Goal: Task Accomplishment & Management: Complete application form

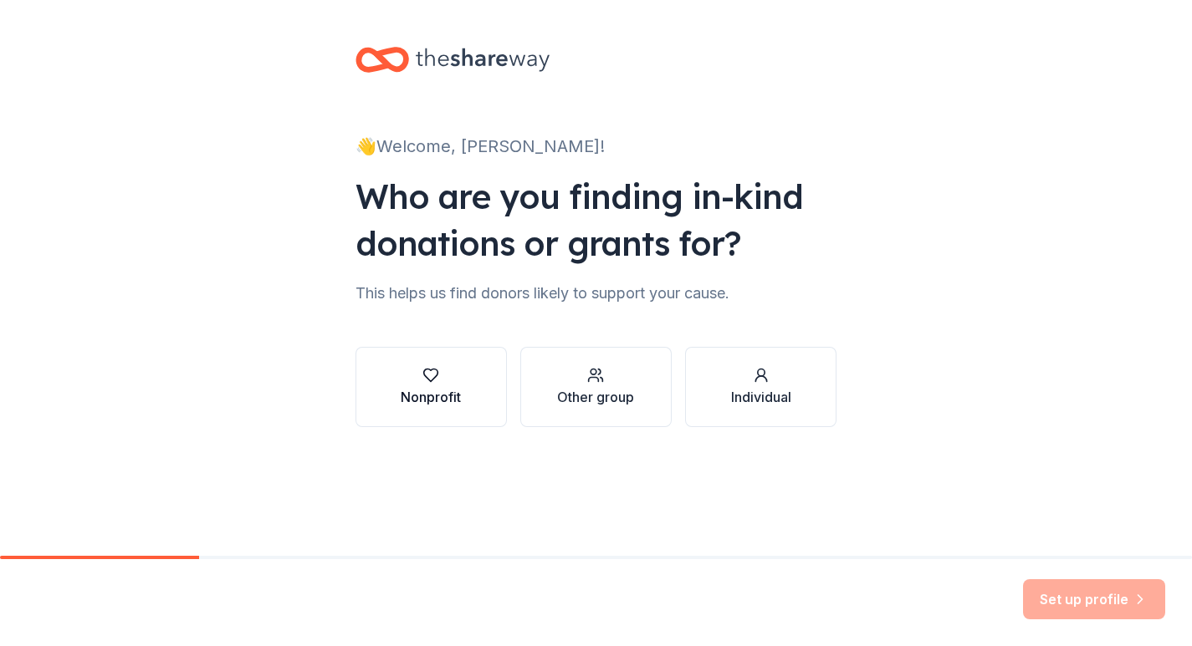
click at [436, 384] on div "Nonprofit" at bounding box center [431, 387] width 60 height 40
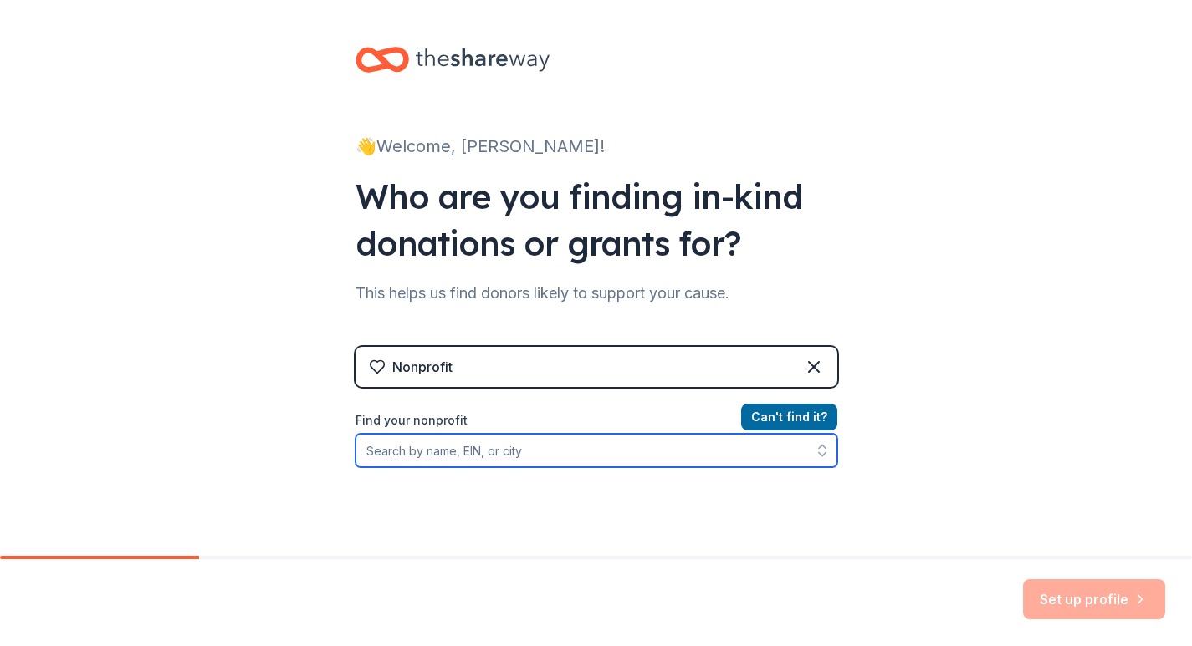
click at [367, 452] on input "Find your nonprofit" at bounding box center [596, 450] width 482 height 33
type input "Heart of the Village Coalition"
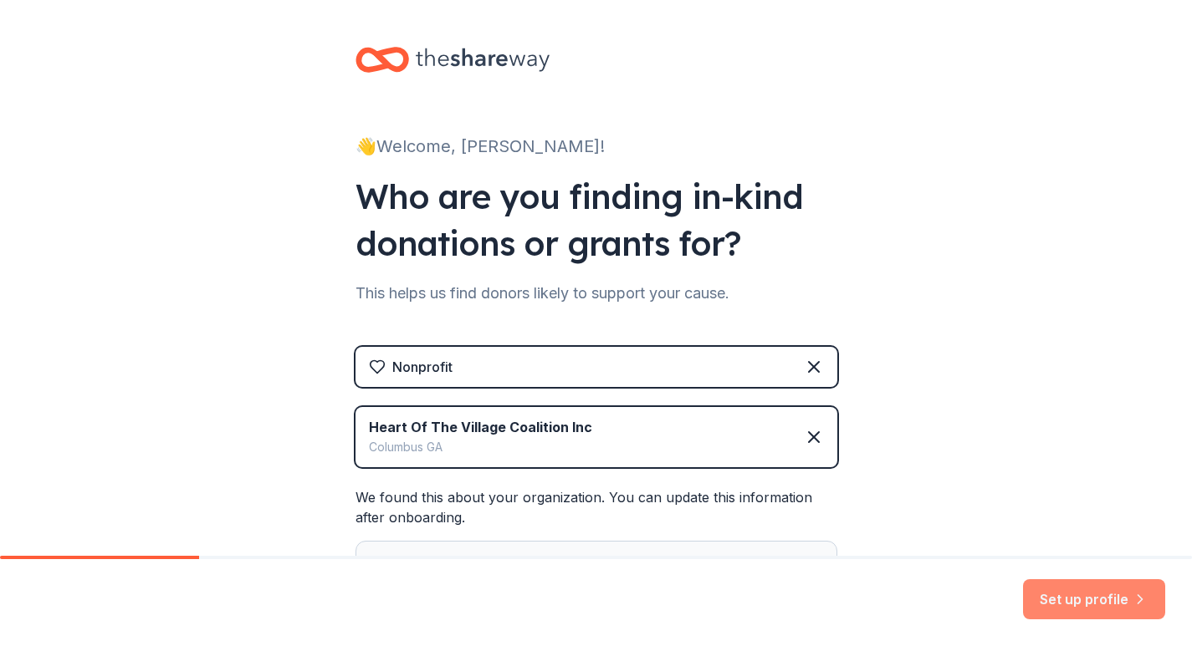
click at [1100, 600] on button "Set up profile" at bounding box center [1094, 599] width 142 height 40
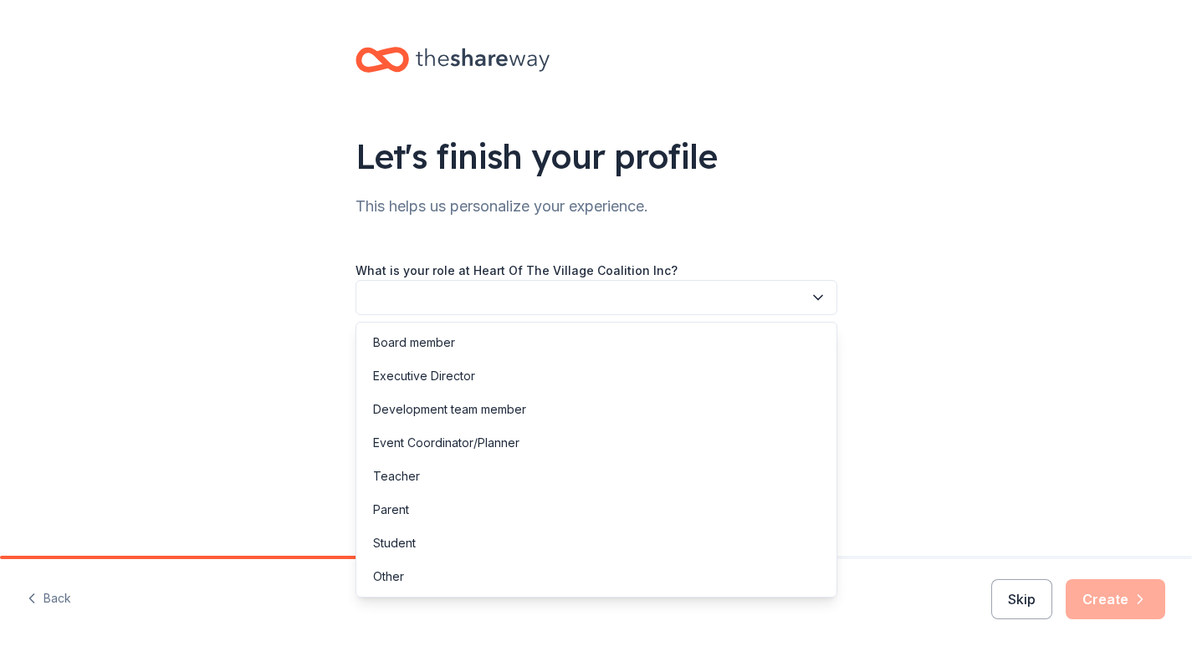
click at [818, 293] on icon "button" at bounding box center [817, 297] width 17 height 17
click at [434, 406] on div "Development team member" at bounding box center [449, 410] width 153 height 20
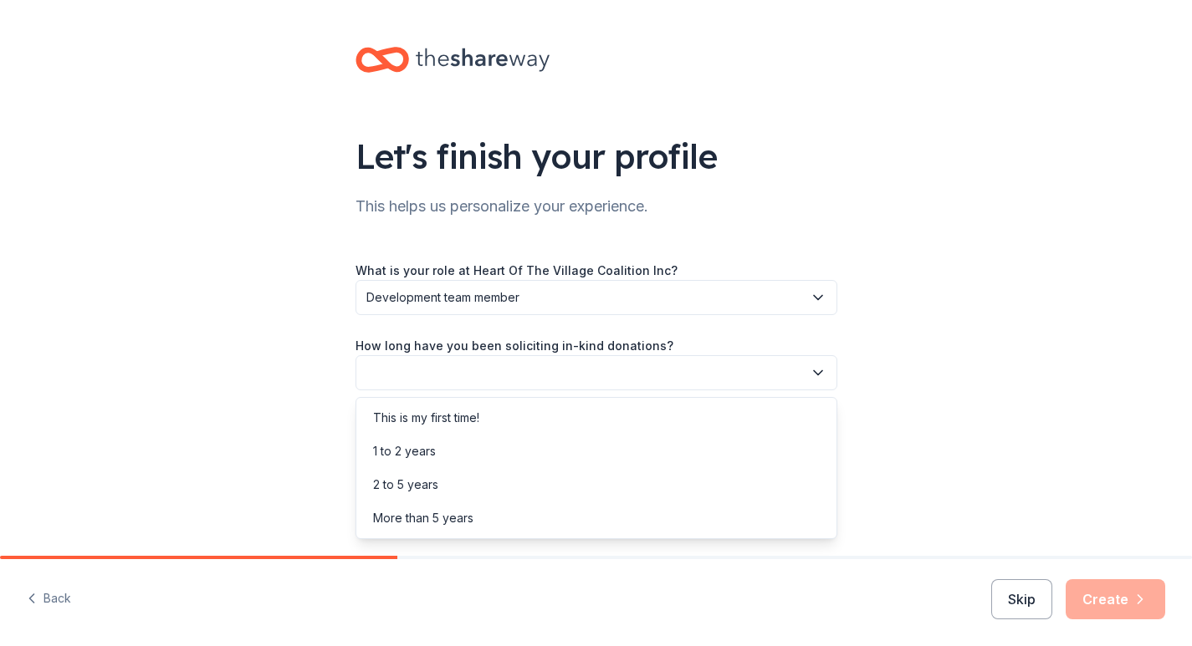
click at [817, 370] on icon "button" at bounding box center [817, 373] width 17 height 17
click at [431, 447] on div "1 to 2 years" at bounding box center [404, 451] width 63 height 20
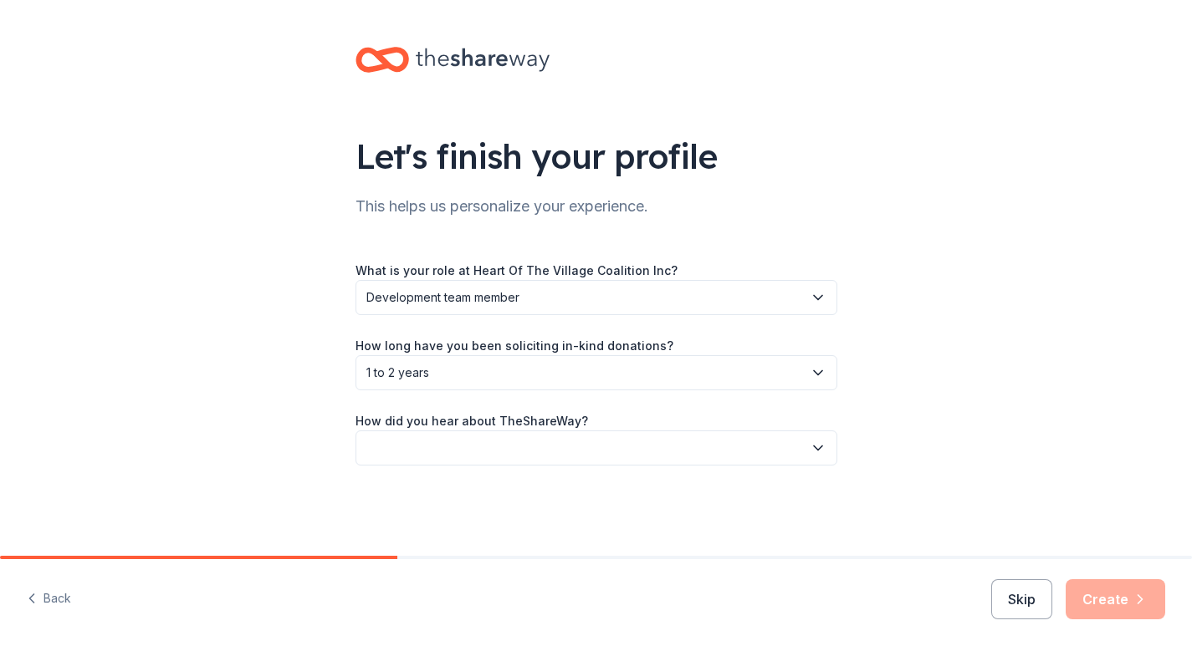
click at [822, 445] on icon "button" at bounding box center [817, 448] width 17 height 17
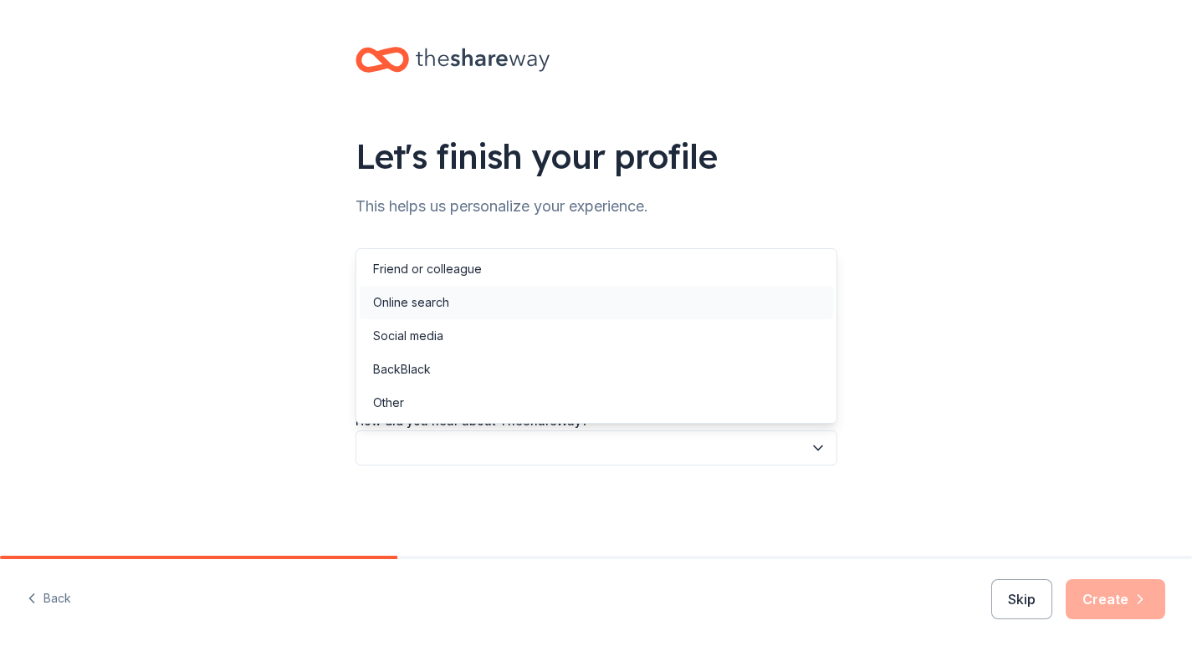
click at [429, 300] on div "Online search" at bounding box center [411, 303] width 76 height 20
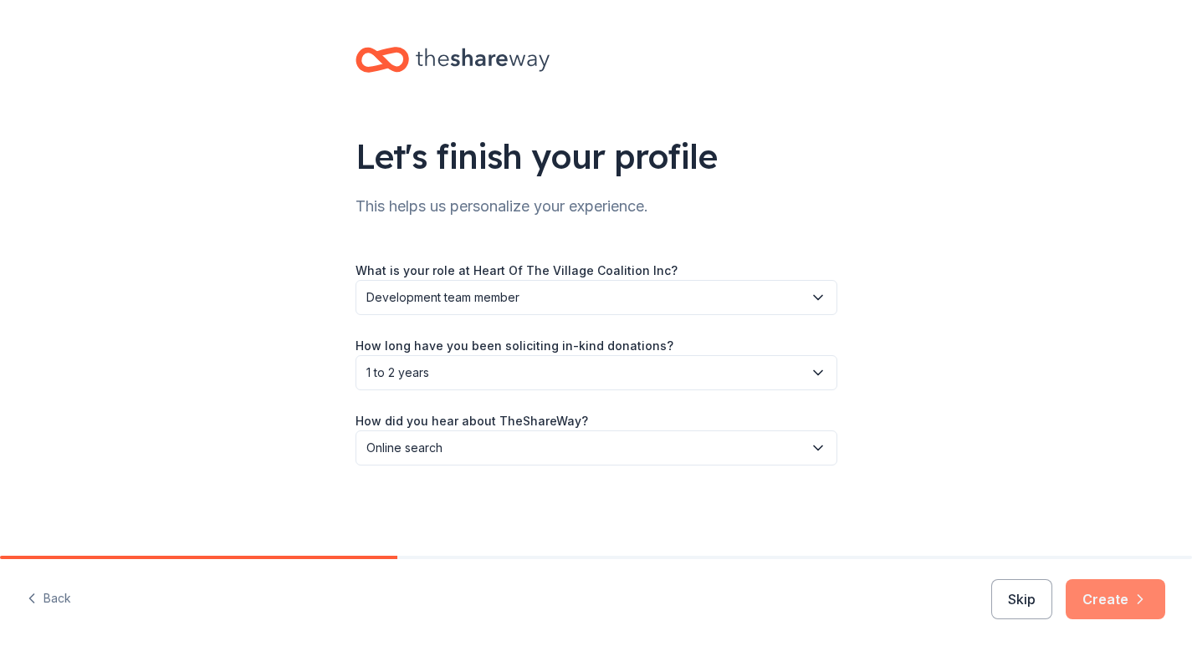
click at [1125, 594] on button "Create" at bounding box center [1115, 599] width 100 height 40
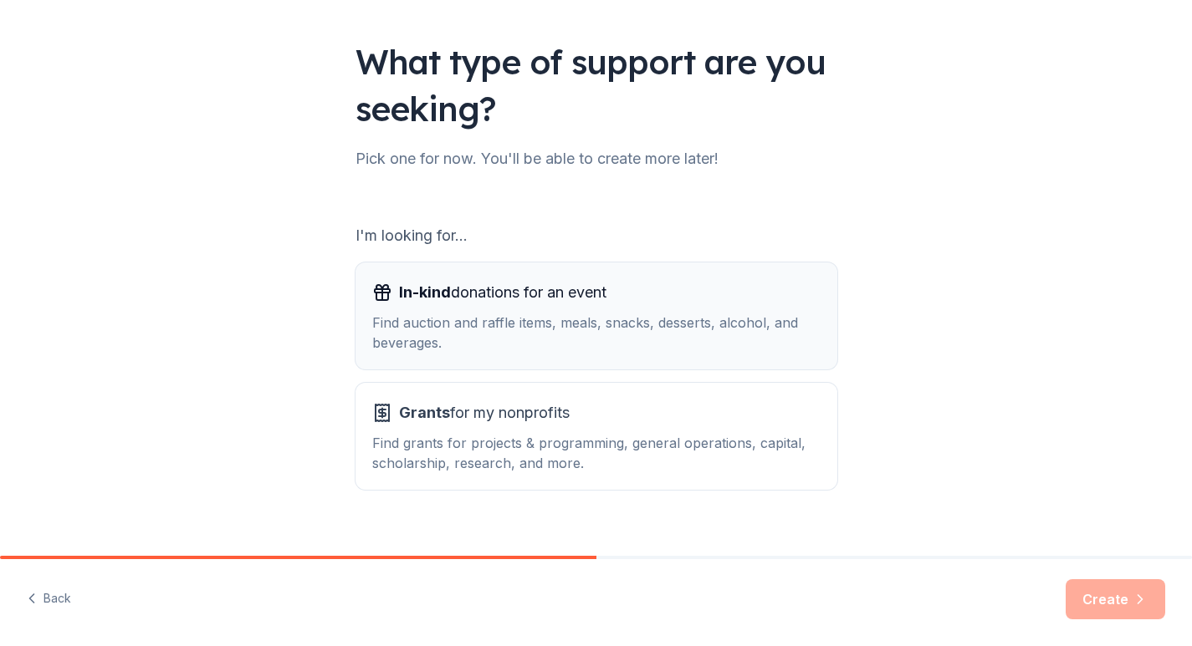
scroll to position [119, 0]
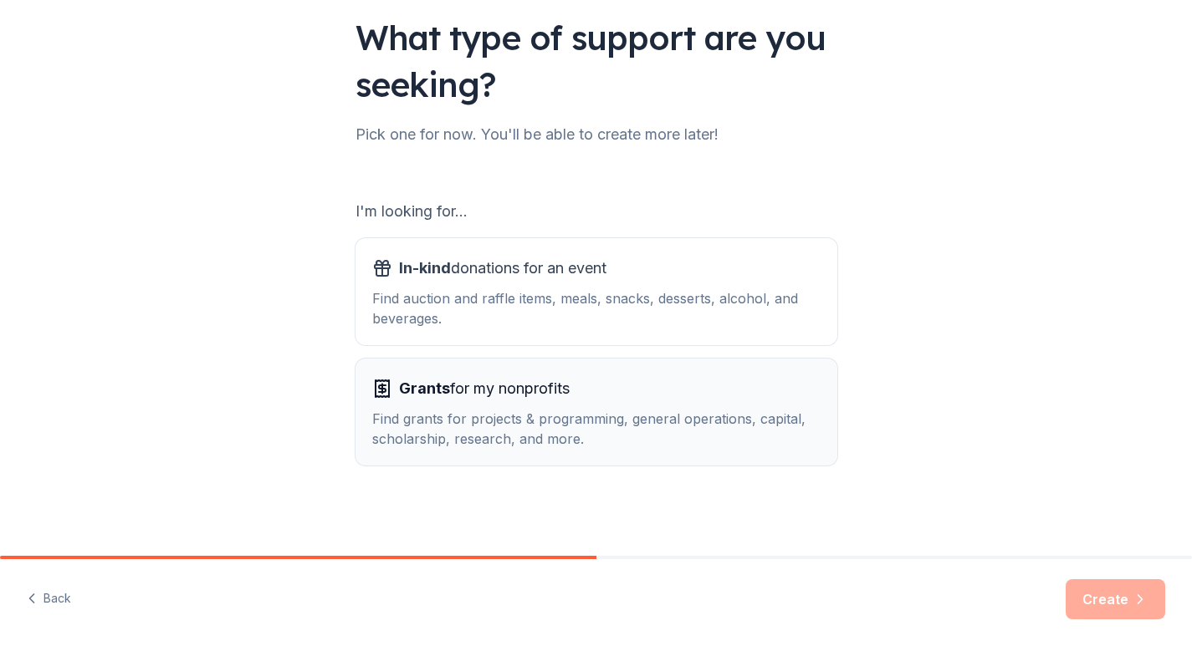
click at [493, 416] on div "Find grants for projects & programming, general operations, capital, scholarshi…" at bounding box center [596, 429] width 448 height 40
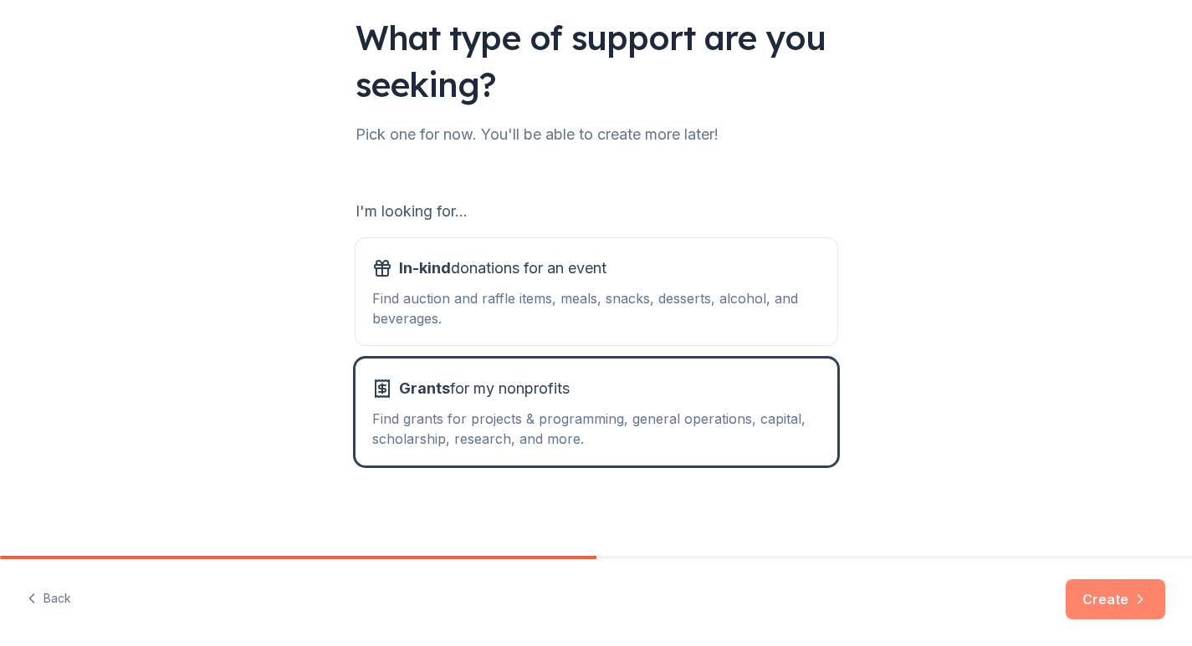
click at [1105, 586] on button "Create" at bounding box center [1115, 599] width 100 height 40
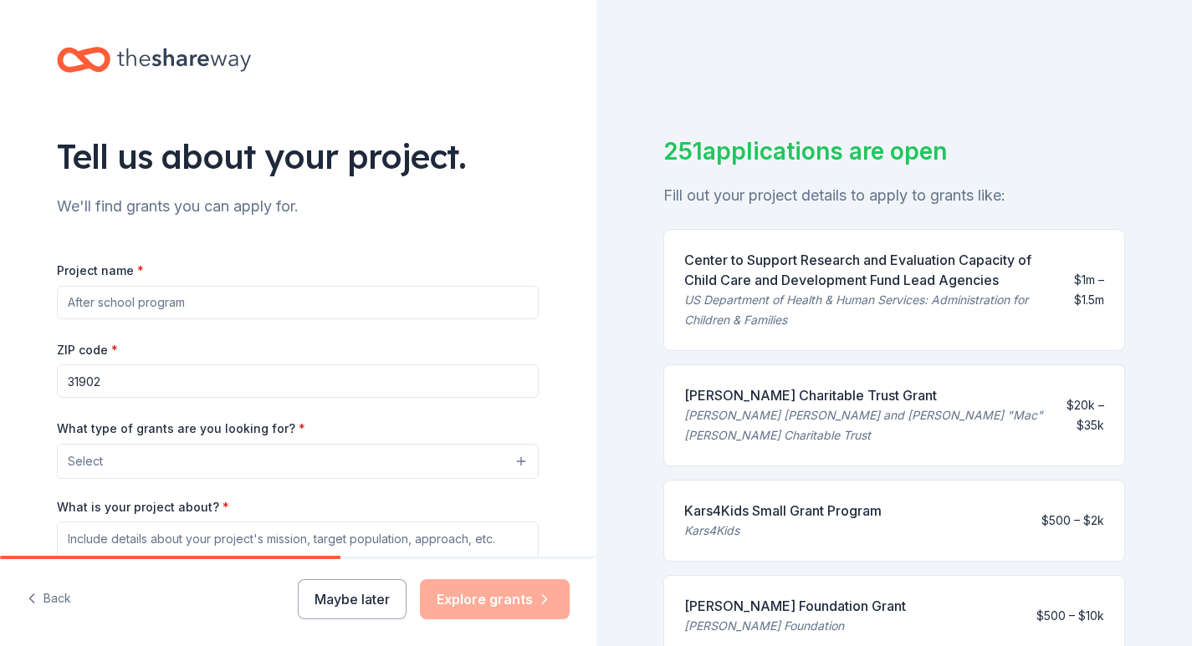
click at [200, 304] on input "Project name *" at bounding box center [298, 302] width 482 height 33
click at [131, 303] on input "Program to nurture African American leaders from at risk communities" at bounding box center [298, 302] width 482 height 33
type input "Program to develop and nurture African American leaders from at risk communities"
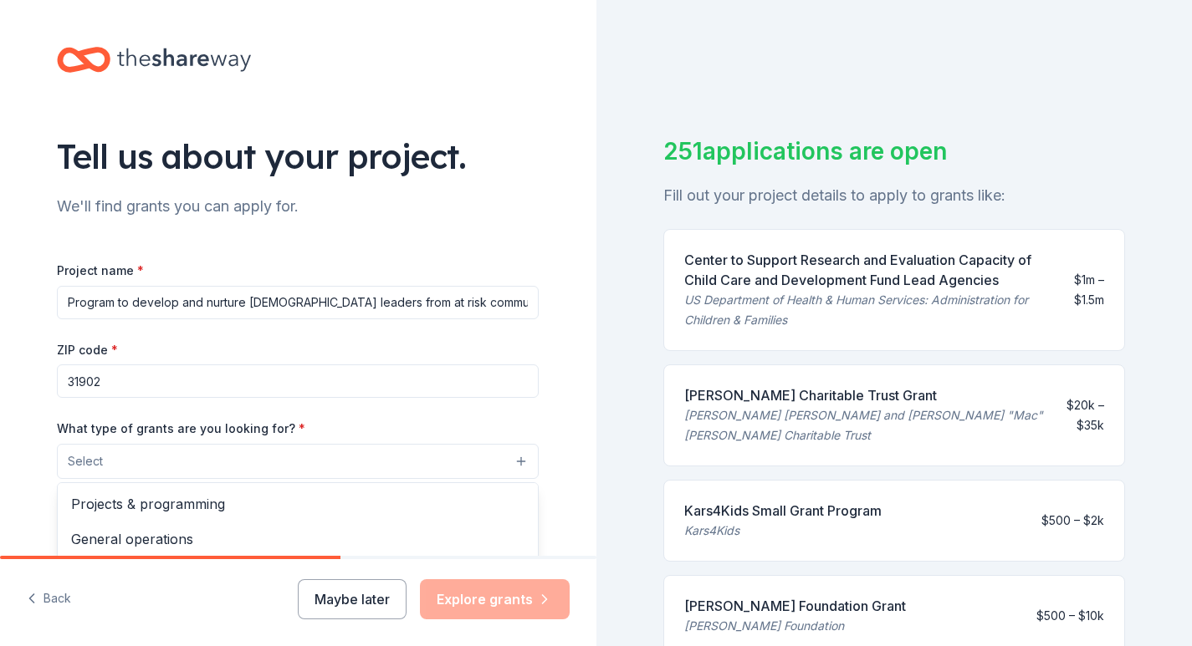
click at [518, 459] on button "Select" at bounding box center [298, 461] width 482 height 35
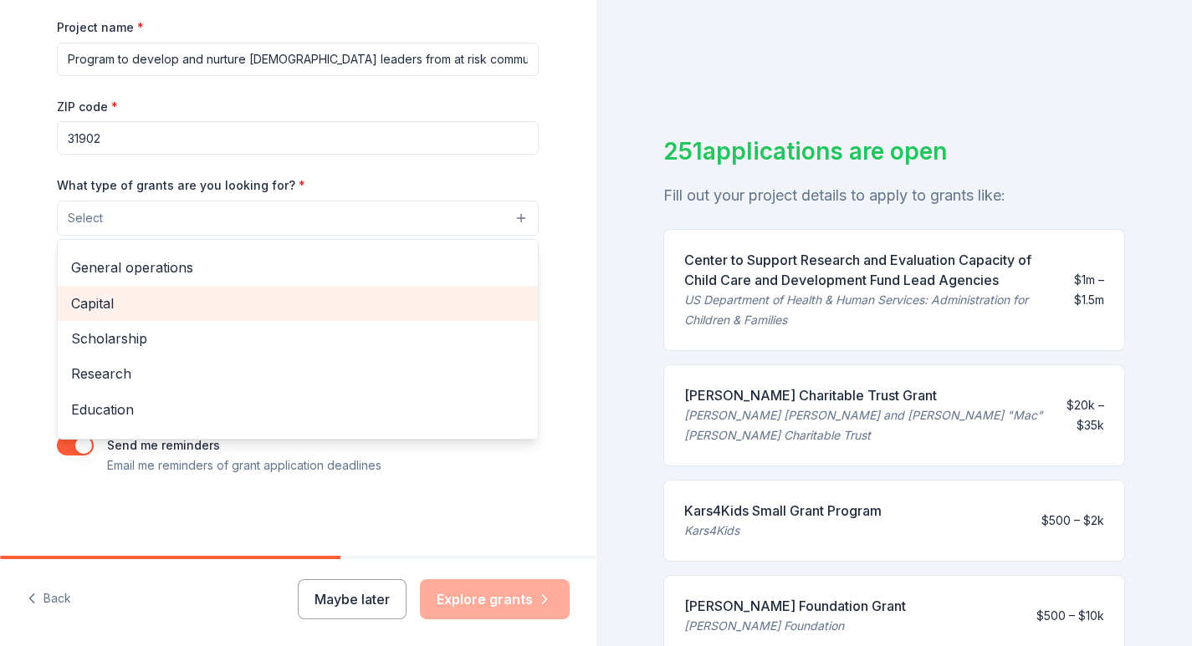
scroll to position [32, 0]
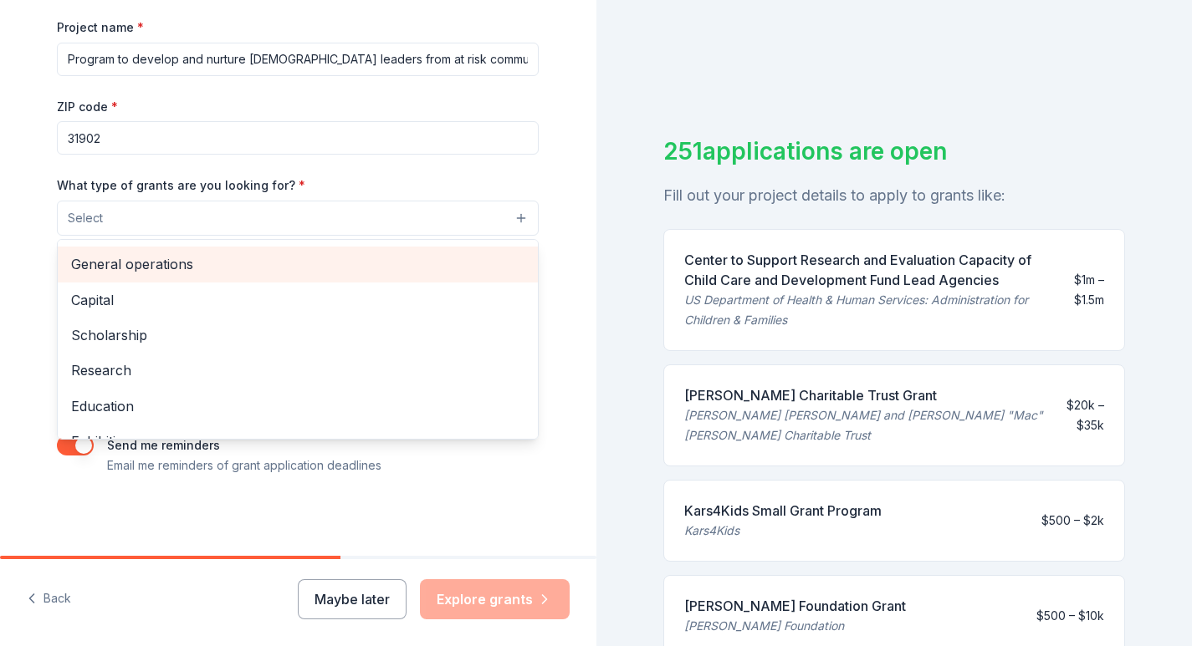
click at [270, 259] on span "General operations" at bounding box center [297, 264] width 453 height 22
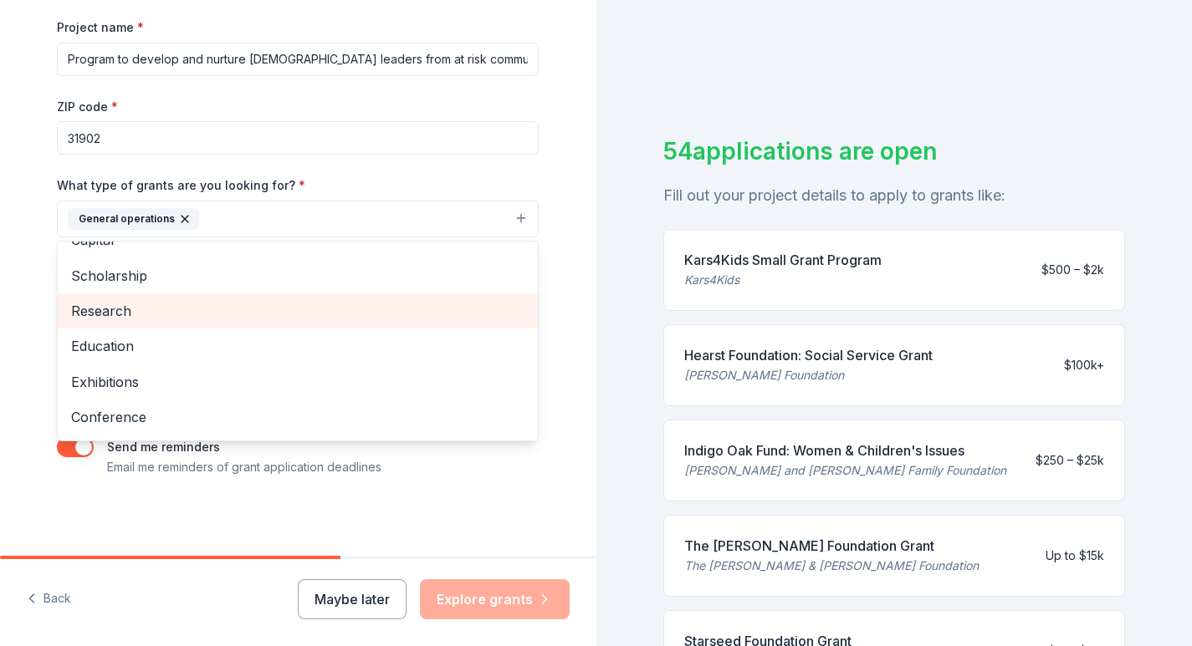
scroll to position [68, 0]
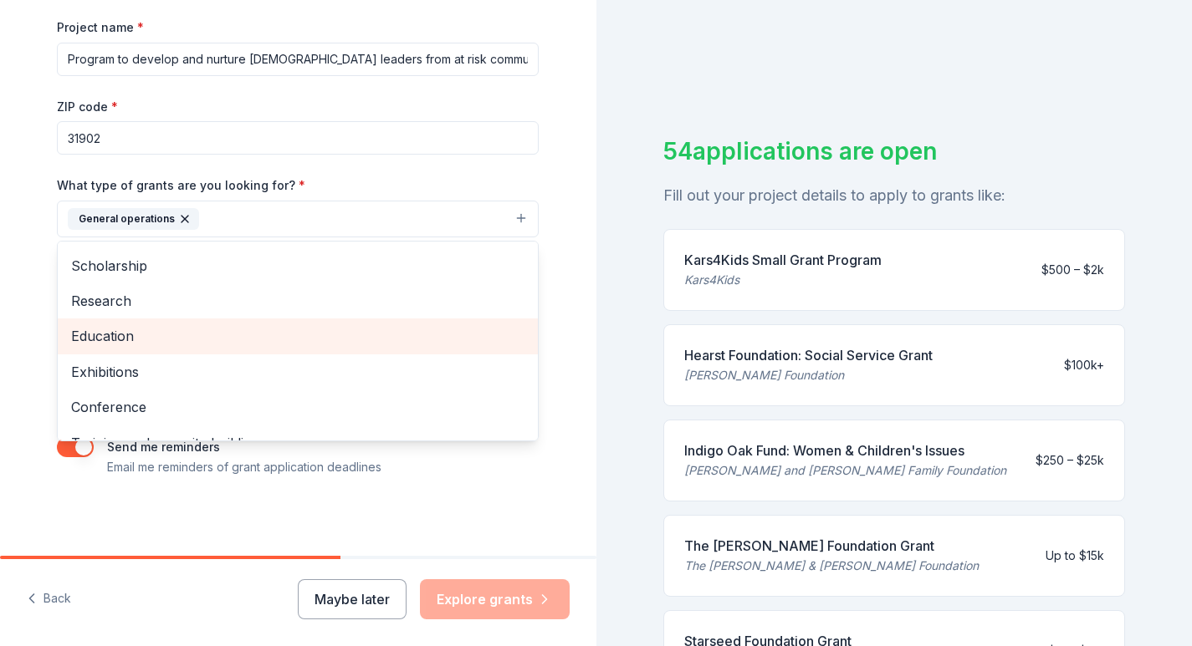
click at [314, 325] on span "Education" at bounding box center [297, 336] width 453 height 22
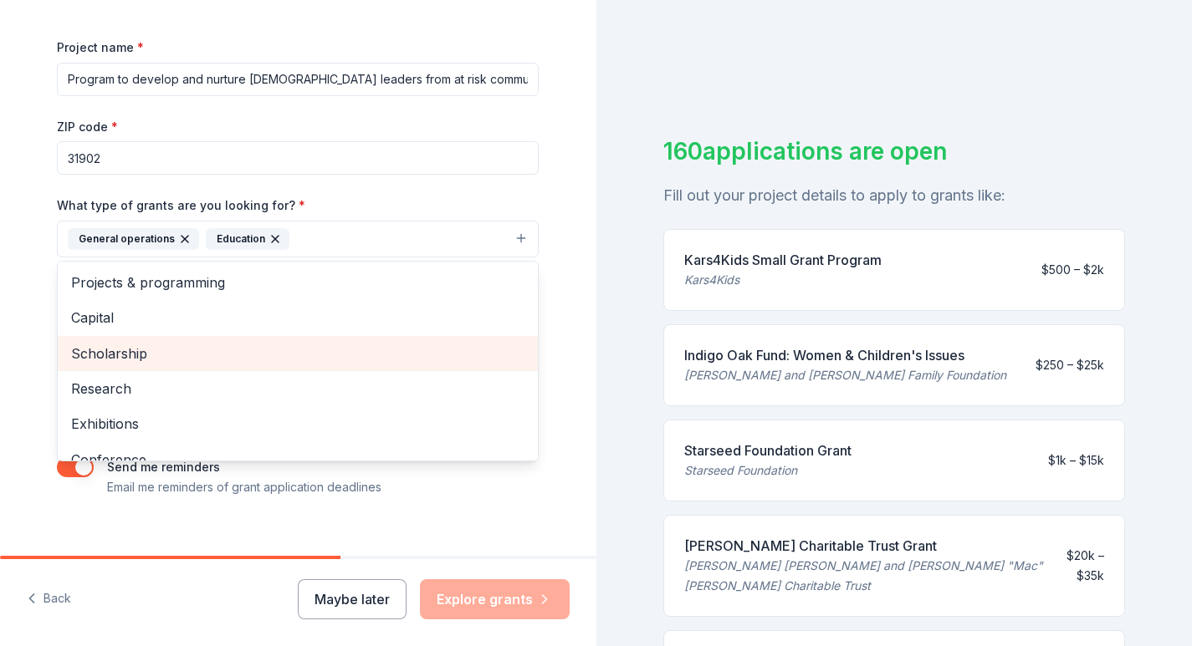
scroll to position [226, 0]
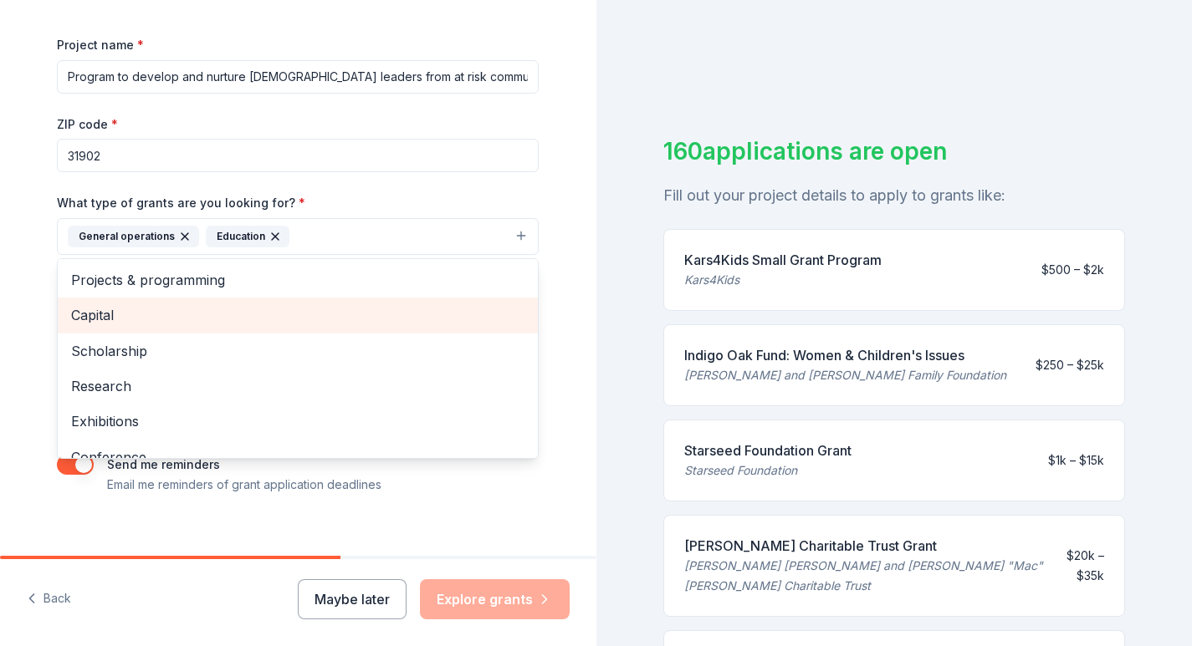
click at [125, 310] on span "Capital" at bounding box center [297, 315] width 453 height 22
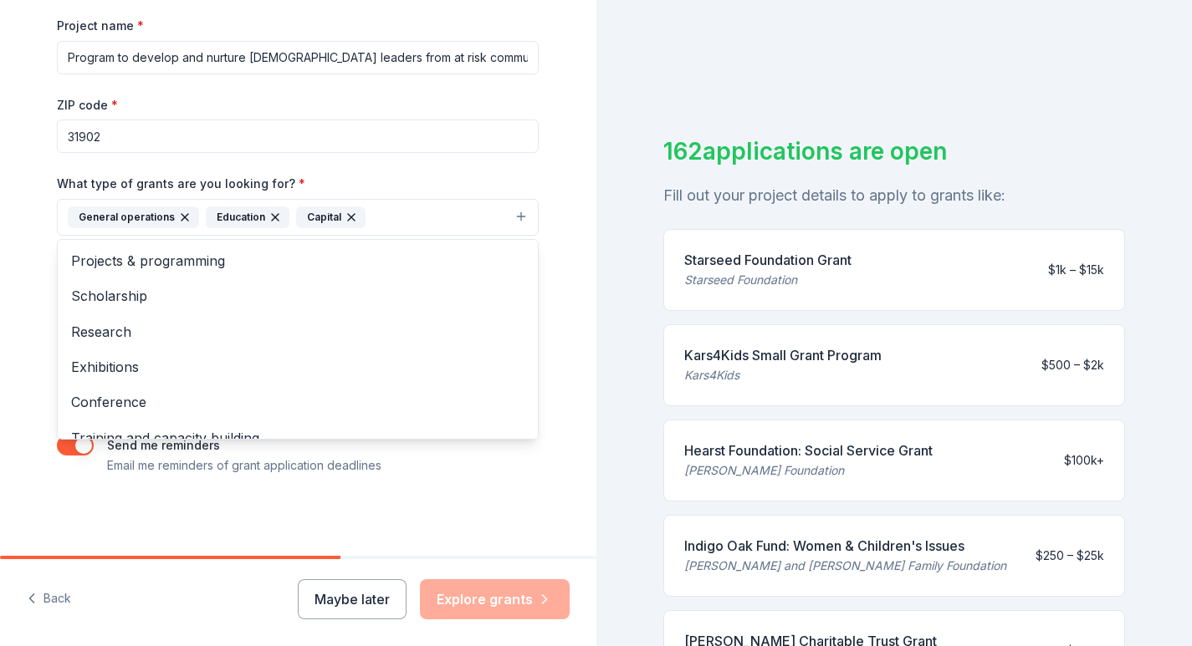
scroll to position [1, 0]
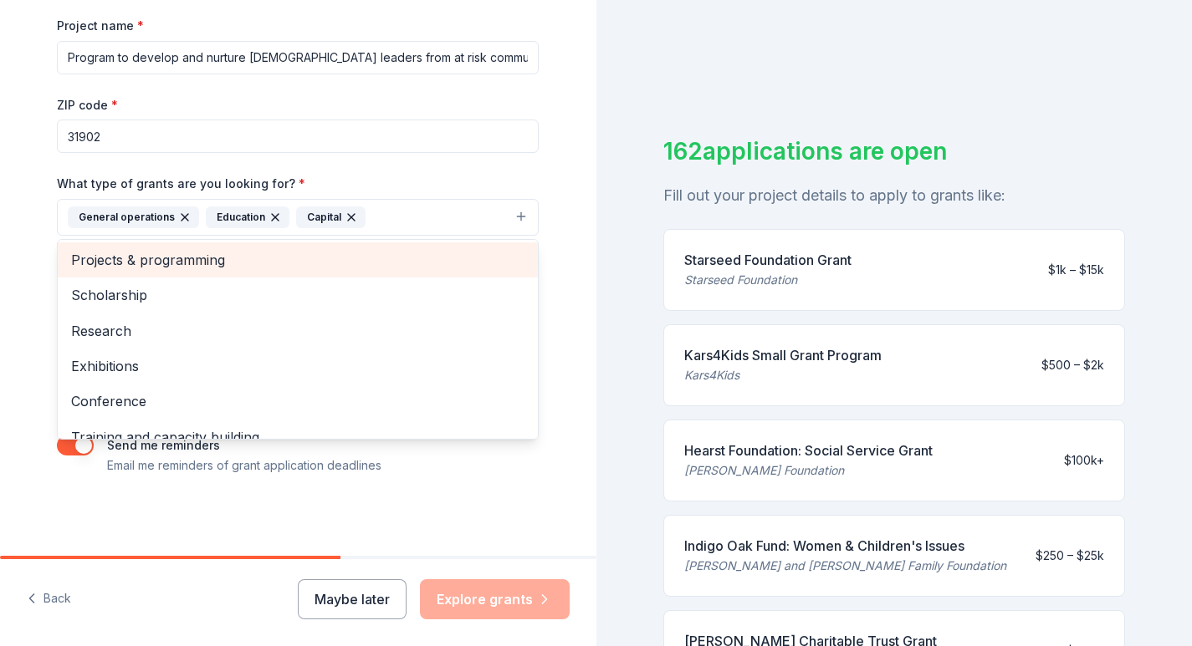
click at [175, 257] on span "Projects & programming" at bounding box center [297, 260] width 453 height 22
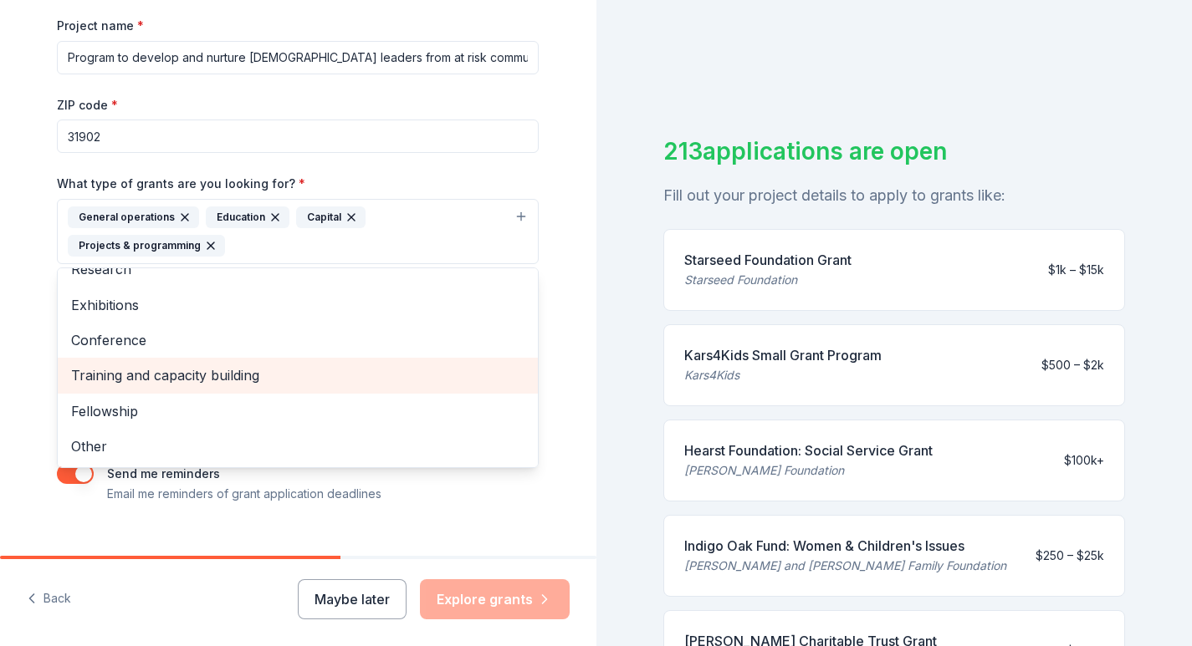
scroll to position [273, 0]
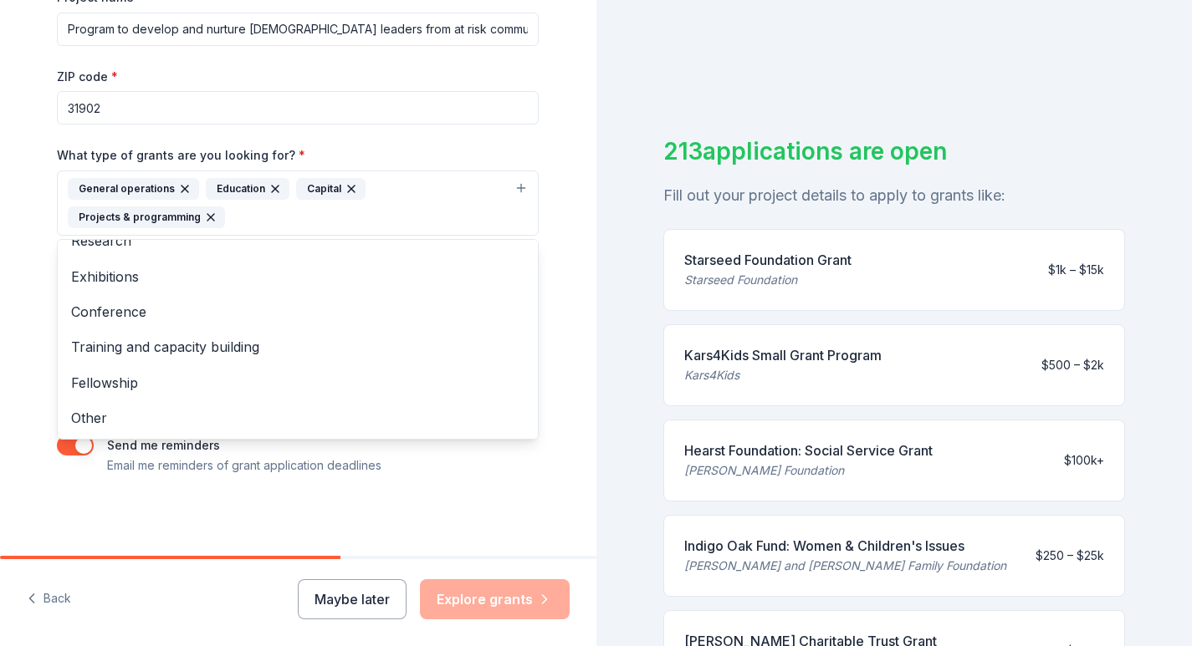
click at [441, 460] on div "Project name * Program to develop and nurture African American leaders from at …" at bounding box center [298, 231] width 482 height 489
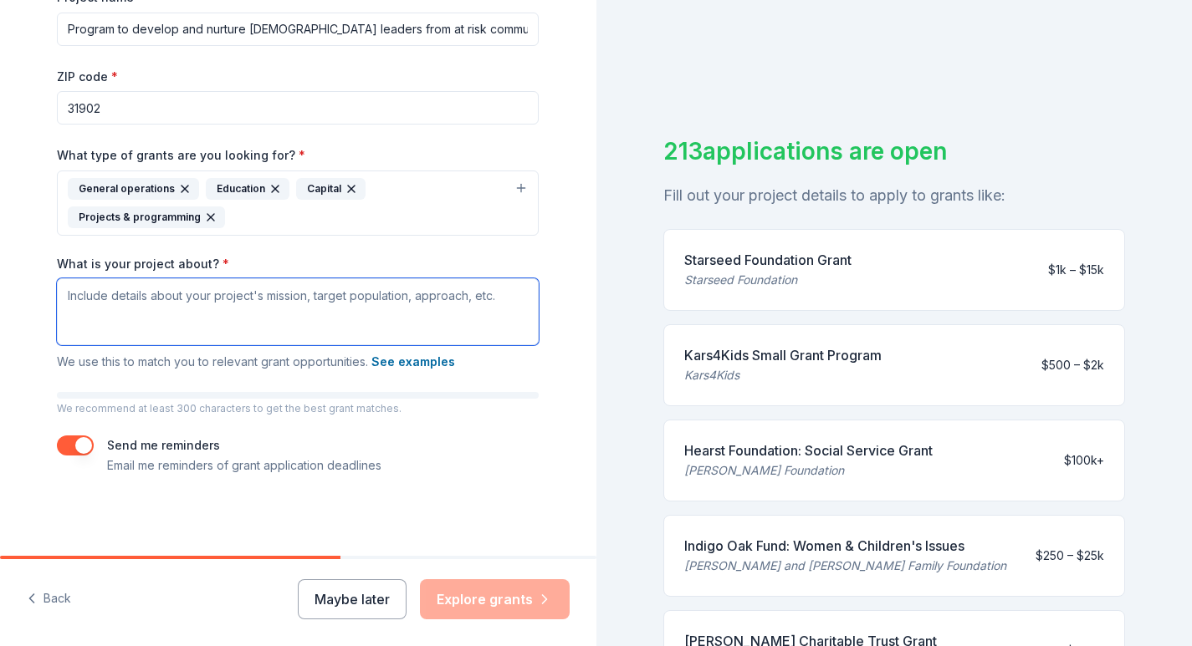
click at [69, 297] on textarea "What is your project about? *" at bounding box center [298, 311] width 482 height 67
click at [65, 293] on textarea "What is your project about? *" at bounding box center [298, 311] width 482 height 67
paste textarea "Too many bright young people from poor, at-risk households are missing out on t…"
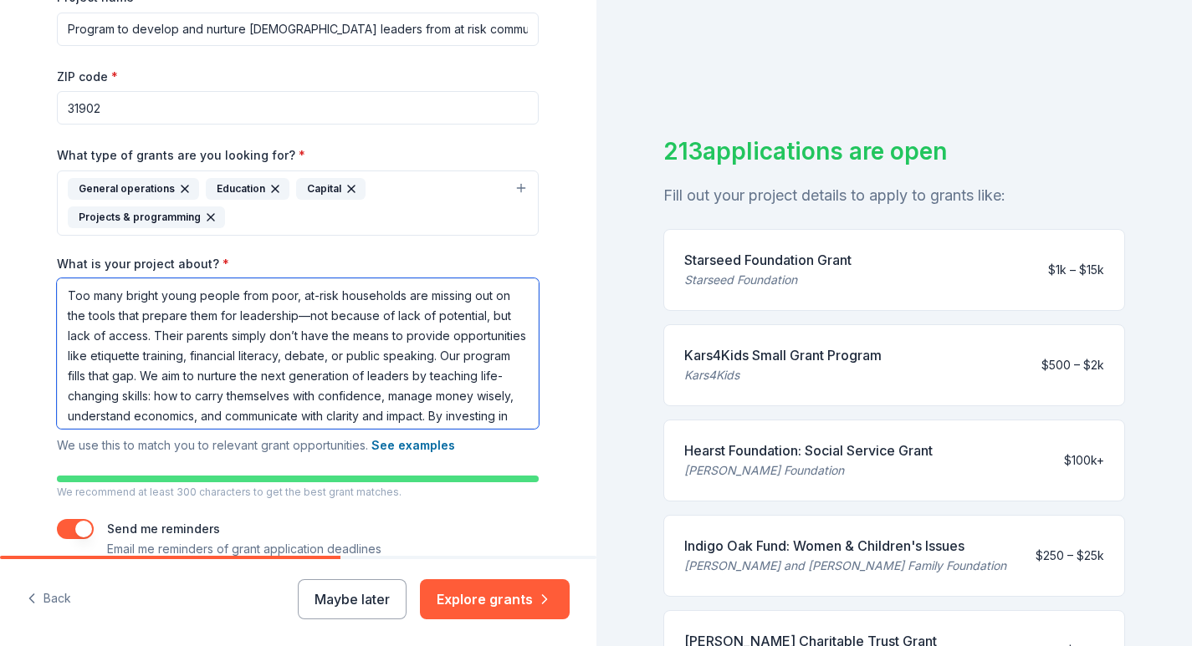
scroll to position [45, 0]
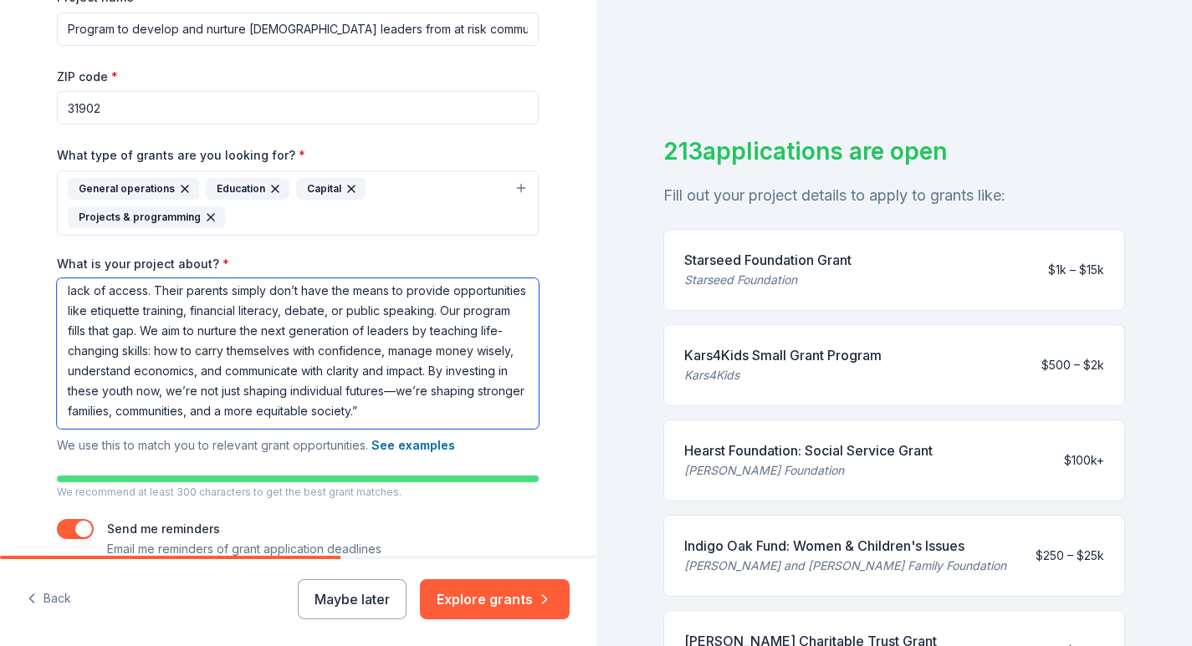
click at [367, 411] on textarea "Too many bright young people from poor, at-risk households are missing out on t…" at bounding box center [298, 353] width 482 height 151
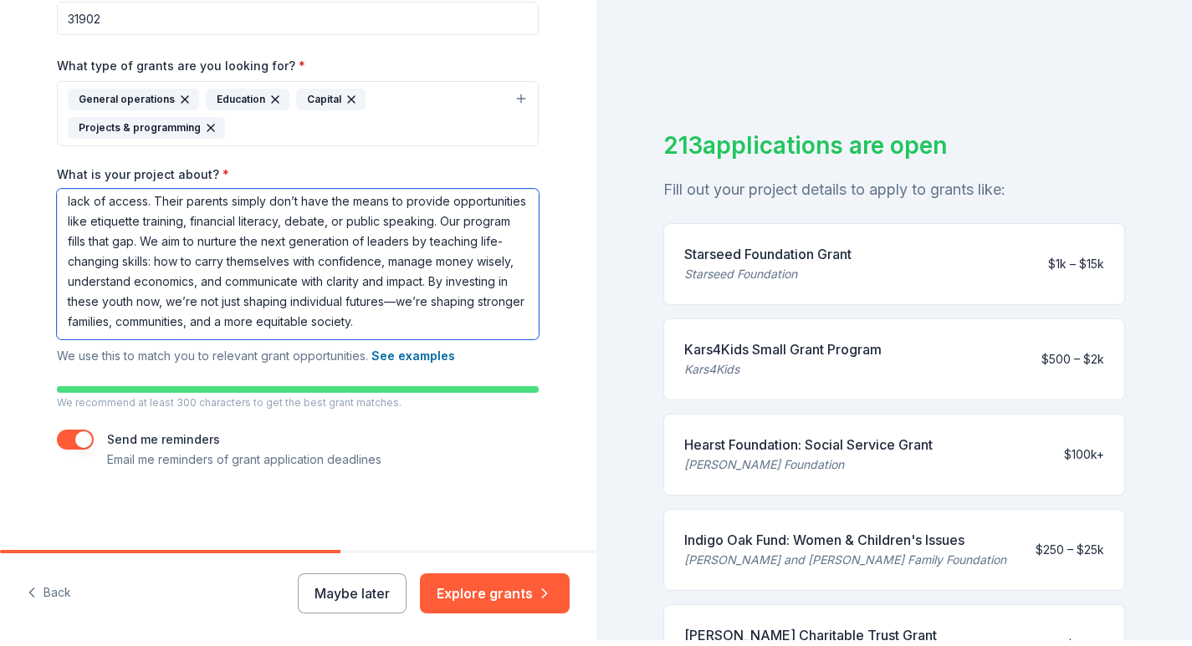
scroll to position [20, 0]
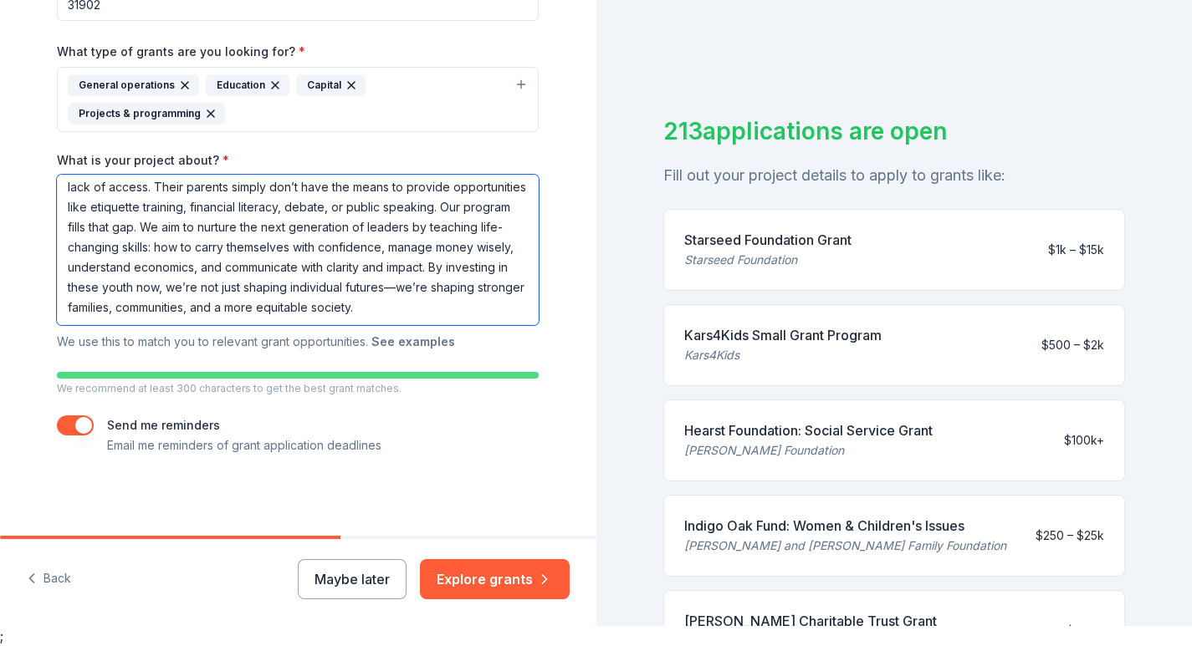
type textarea "Too many bright young people from poor, at-risk households are missing out on t…"
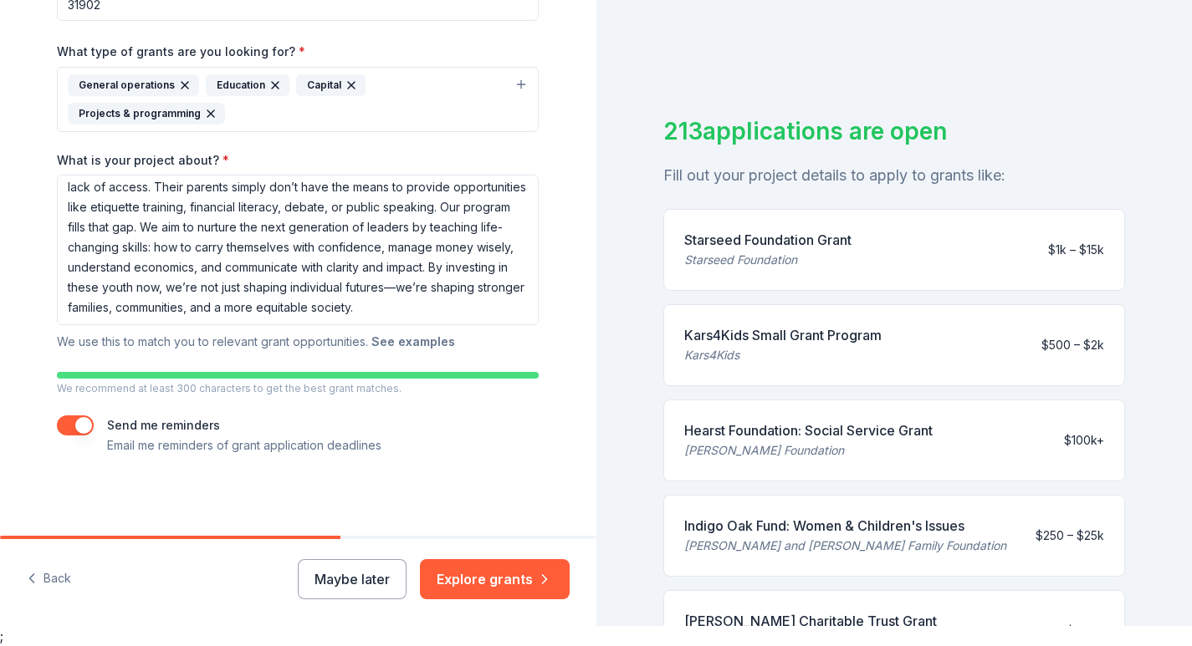
click at [416, 341] on button "See examples" at bounding box center [413, 342] width 84 height 20
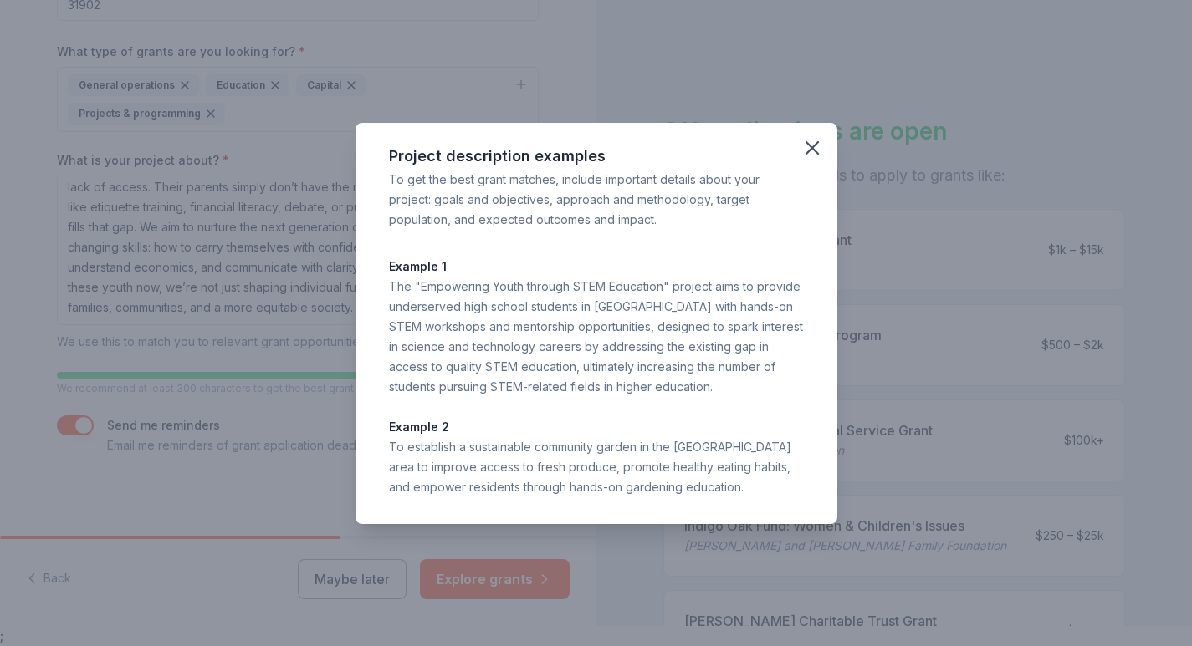
click at [300, 284] on div "Project description examples To get the best grant matches, include important d…" at bounding box center [596, 323] width 1192 height 646
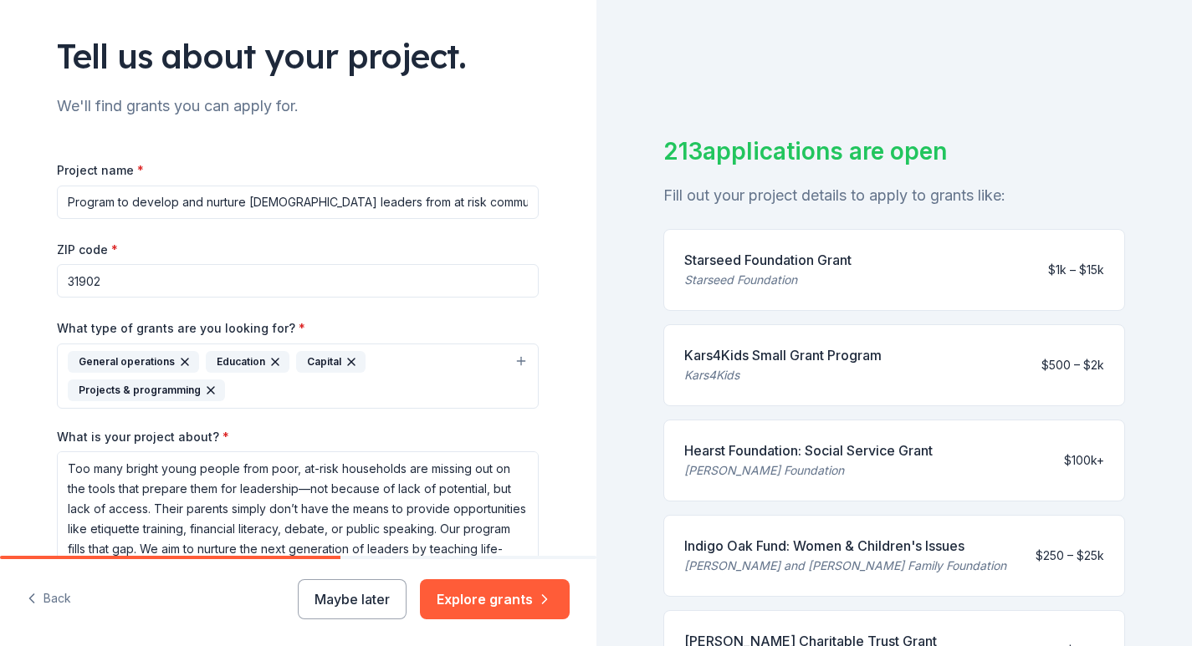
scroll to position [95, 0]
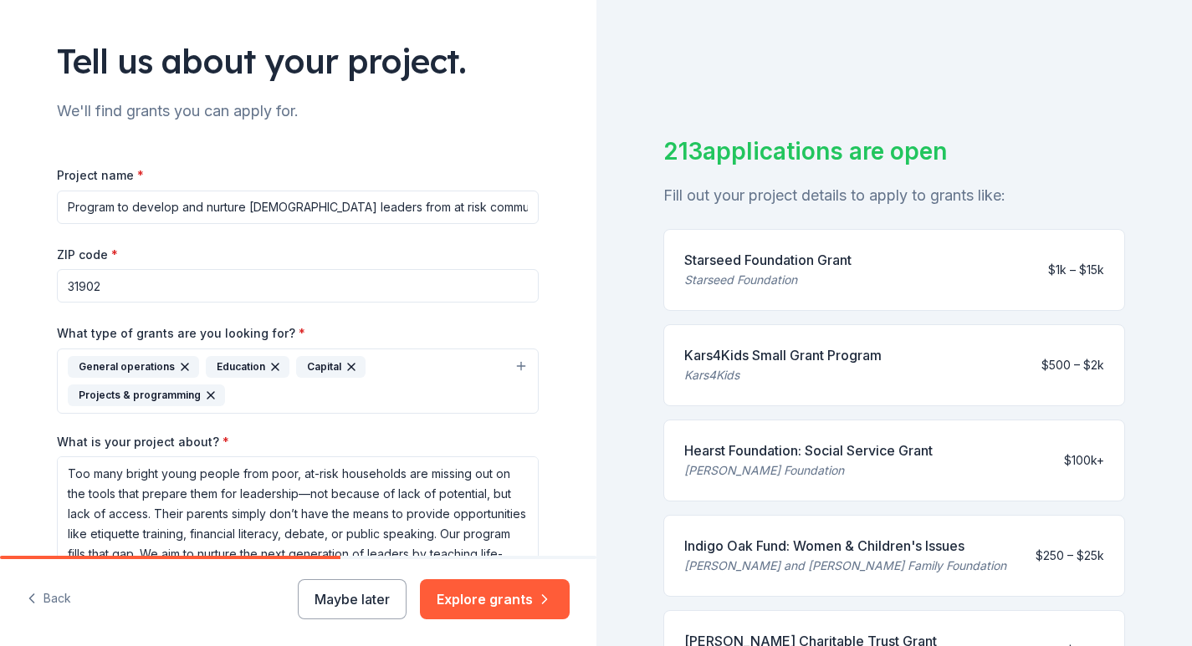
click at [69, 204] on input "Program to develop and nurture African American leaders from at risk communities" at bounding box center [298, 207] width 482 height 33
click at [276, 207] on input "Heart of the Village Coalition Inc is a Program to develop and nurture African …" at bounding box center [298, 207] width 482 height 33
drag, startPoint x: 70, startPoint y: 207, endPoint x: 591, endPoint y: 196, distance: 521.0
click at [591, 196] on div "Tell us about your project. We'll find grants you can apply for. Project name *…" at bounding box center [298, 361] width 596 height 913
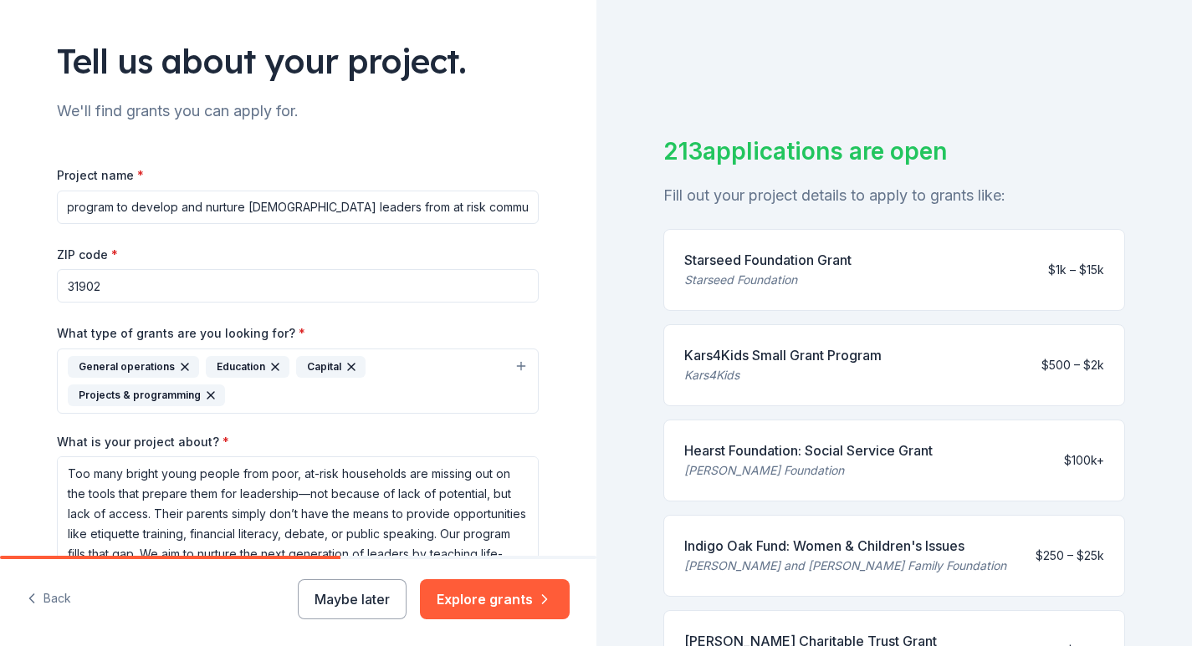
drag, startPoint x: 416, startPoint y: 207, endPoint x: 393, endPoint y: 203, distance: 23.8
click at [393, 203] on input "Heart of the Village Coalition Inc is a program to develop and nurture [DEMOGRA…" at bounding box center [298, 207] width 482 height 33
click at [419, 206] on input "Heart of the Village Coalition Inc is a program to develop and nurture African …" at bounding box center [298, 207] width 482 height 33
drag, startPoint x: 480, startPoint y: 207, endPoint x: 449, endPoint y: 206, distance: 30.9
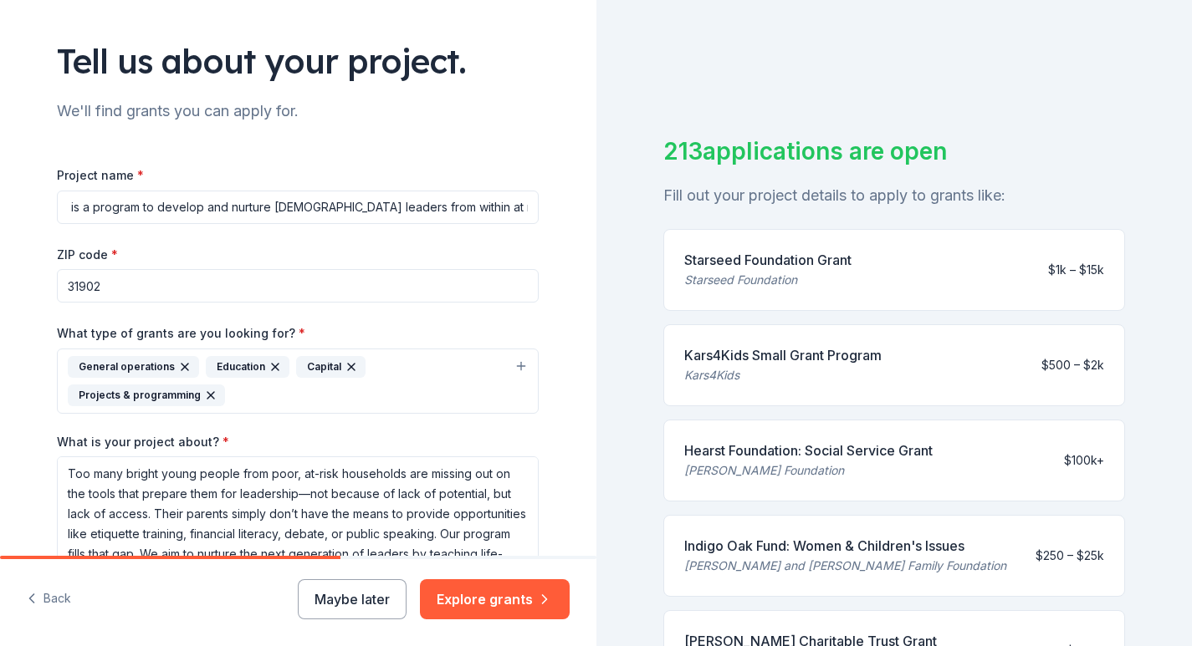
click at [449, 206] on input "Heart of the Village Coalition Inc is a program to develop and nurture African …" at bounding box center [298, 207] width 482 height 33
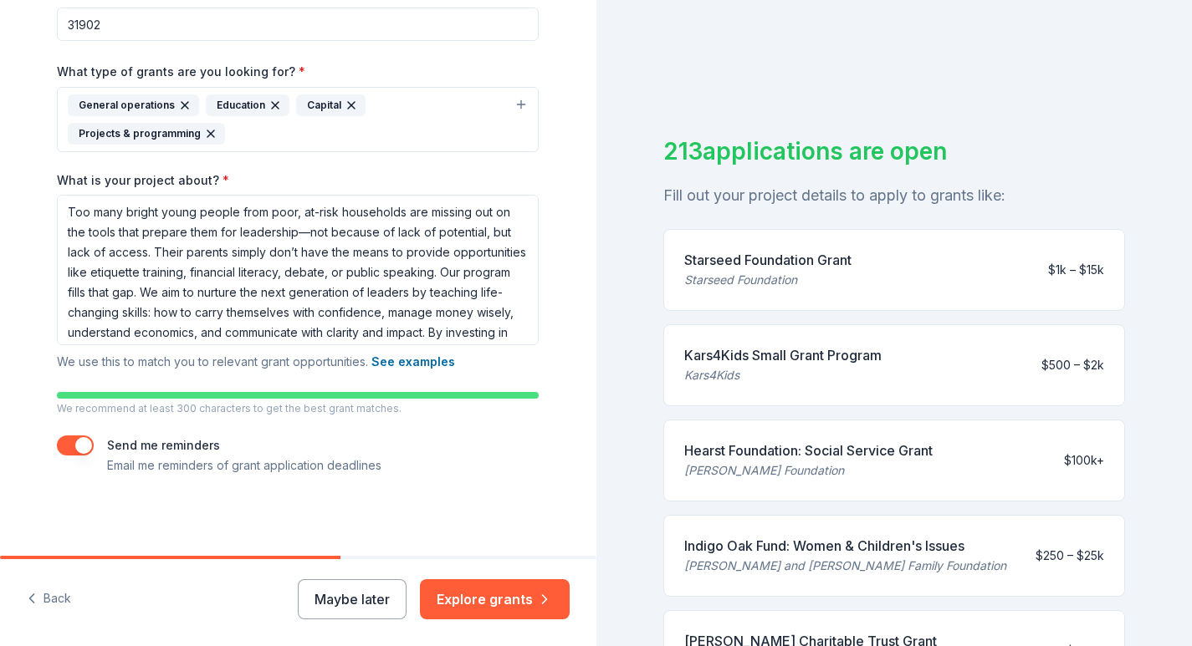
scroll to position [20, 0]
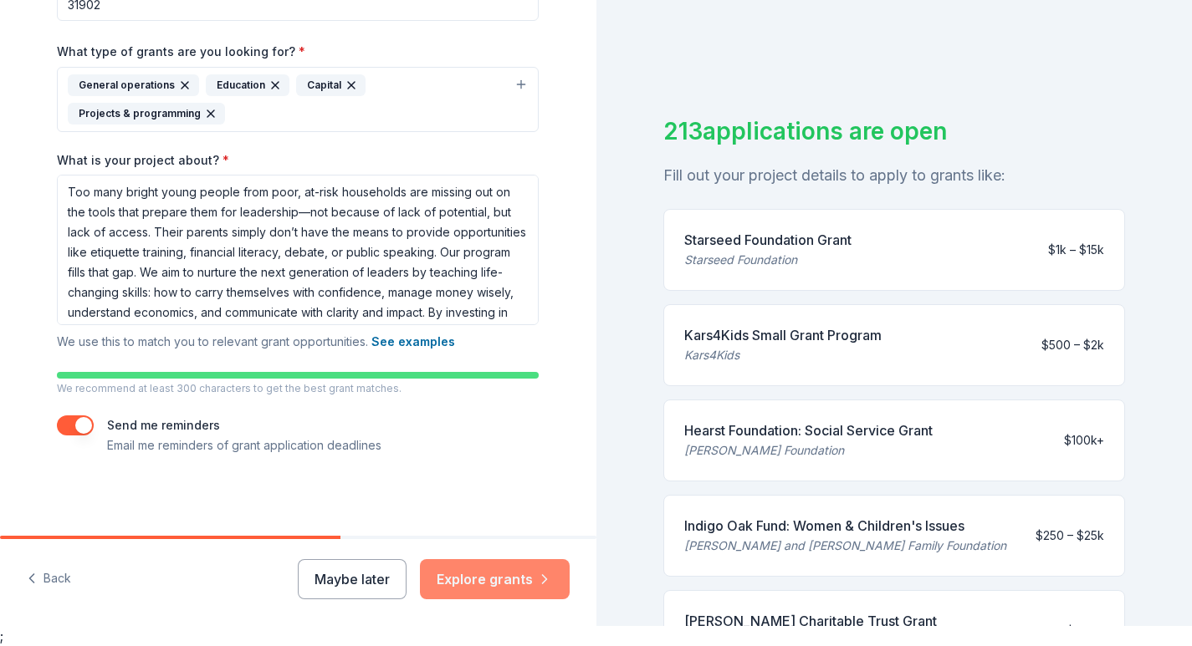
type input "Heart of the Village Coalition Inc is a program to develop and nurture [DEMOGRA…"
click at [489, 578] on button "Explore grants" at bounding box center [495, 579] width 150 height 40
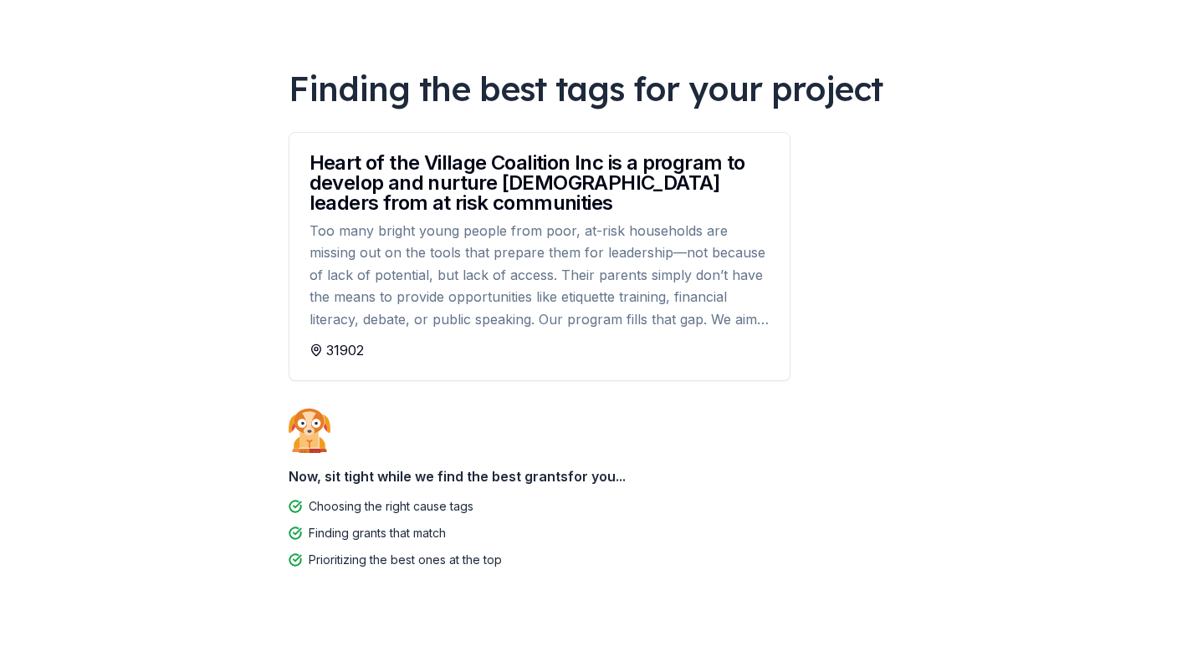
scroll to position [109, 0]
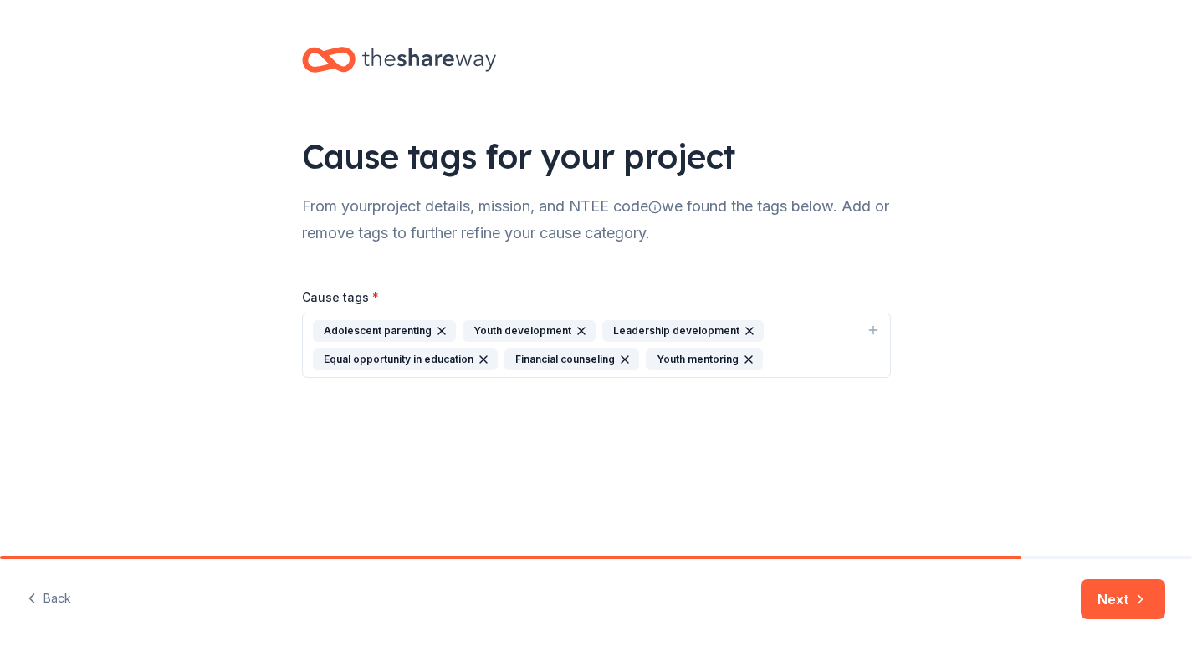
click at [731, 412] on div "Cause tags for your project From your project details, mission, and NTEE code w…" at bounding box center [596, 229] width 642 height 458
click at [1111, 594] on button "Next" at bounding box center [1122, 599] width 84 height 40
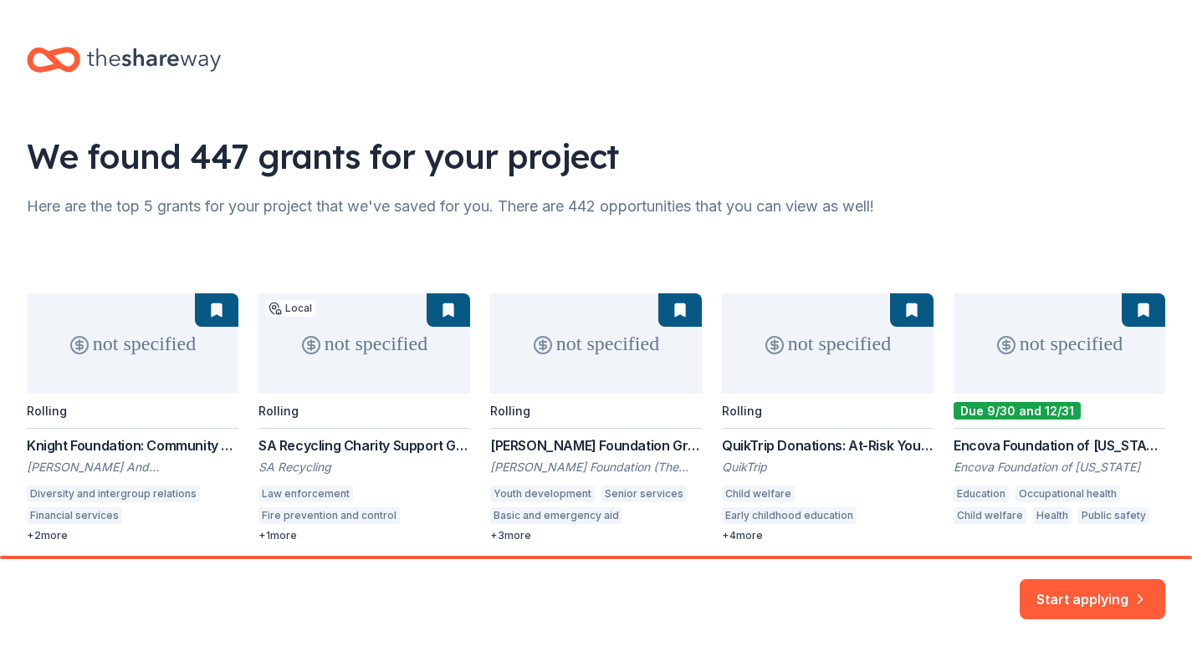
click at [159, 365] on div "not specified Rolling Knight Foundation: Community & National Initiatives John …" at bounding box center [596, 417] width 1138 height 249
click at [128, 451] on div "not specified Rolling Knight Foundation: Community & National Initiatives John …" at bounding box center [596, 417] width 1138 height 249
click at [110, 492] on div "not specified Rolling Knight Foundation: Community & National Initiatives John …" at bounding box center [596, 417] width 1138 height 249
click at [98, 518] on div "not specified Rolling Knight Foundation: Community & National Initiatives John …" at bounding box center [596, 417] width 1138 height 249
click at [66, 532] on div "not specified Rolling Knight Foundation: Community & National Initiatives John …" at bounding box center [596, 417] width 1138 height 249
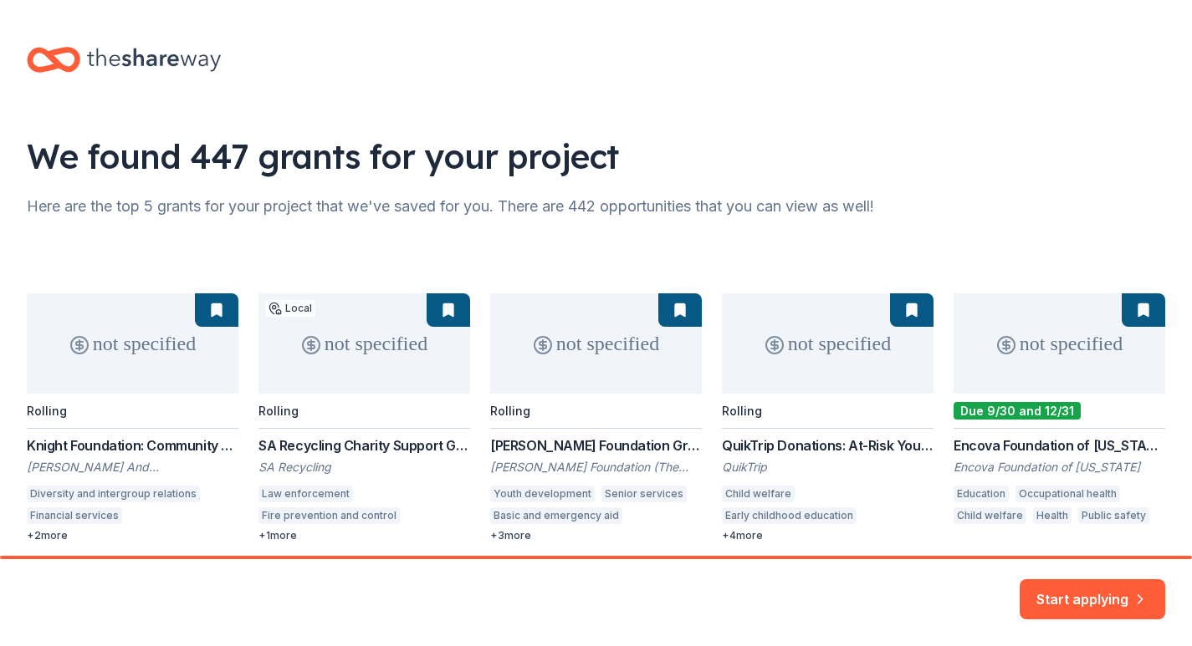
click at [60, 538] on div "not specified Rolling Knight Foundation: Community & National Initiatives John …" at bounding box center [596, 417] width 1138 height 249
click at [1092, 587] on button "Start applying" at bounding box center [1091, 589] width 145 height 40
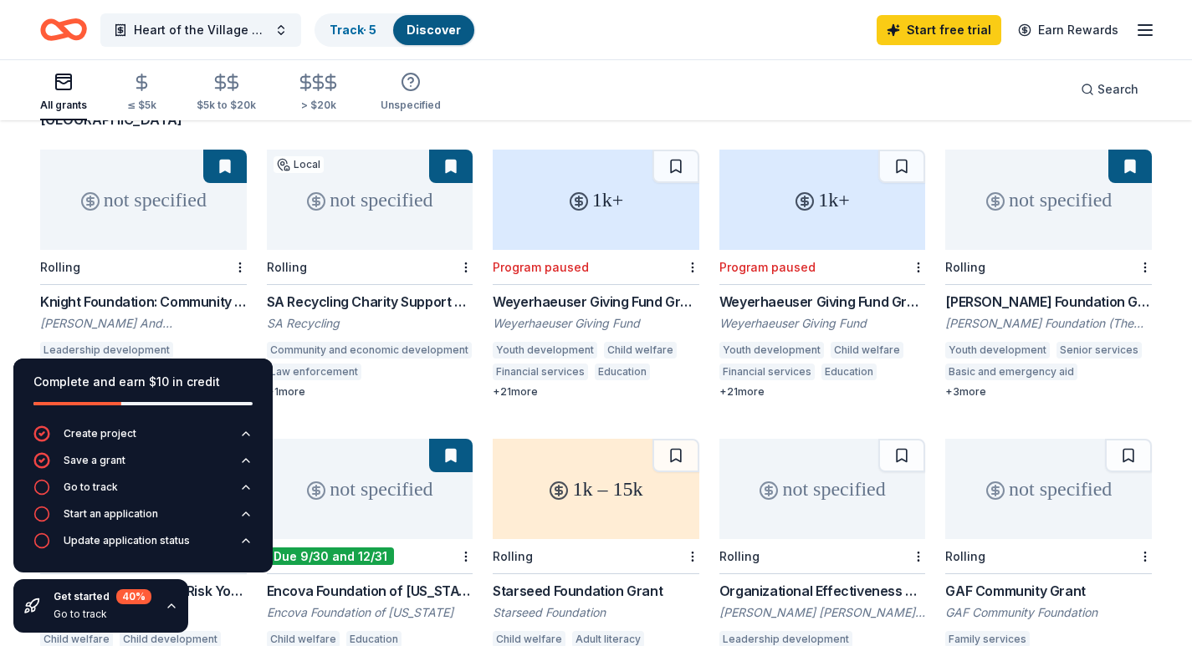
scroll to position [145, 0]
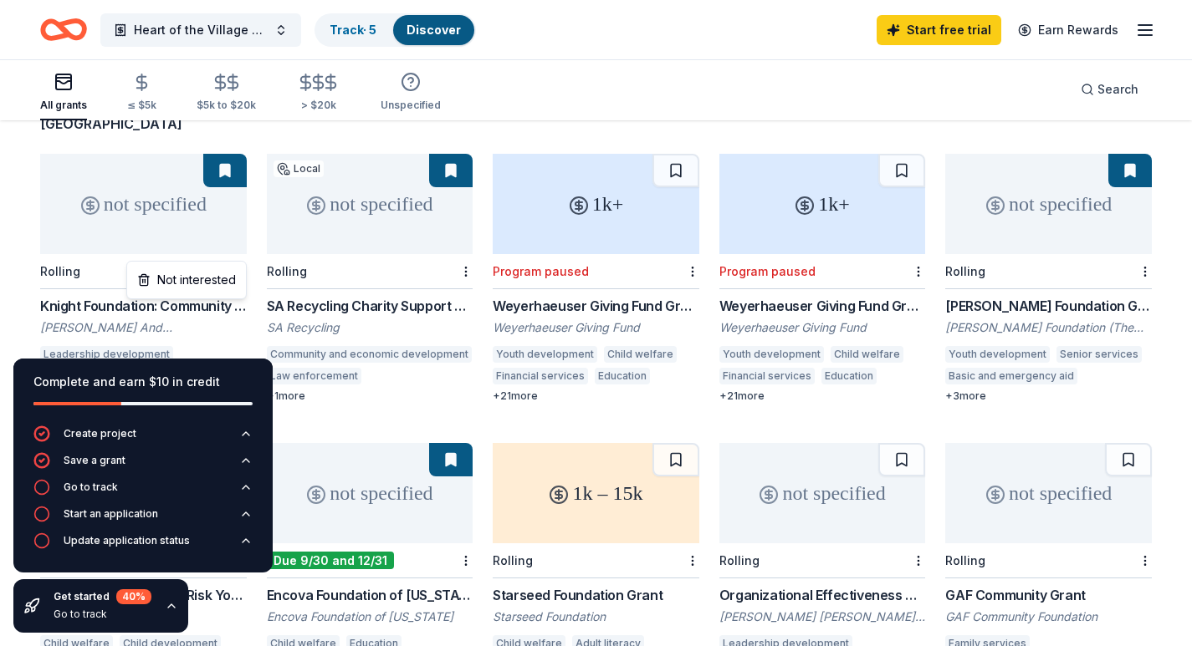
click at [236, 249] on html "$10m Heart of the Village Coalition Inc is a program to develop and nurture Afr…" at bounding box center [596, 178] width 1192 height 646
click at [240, 248] on html "$10m Heart of the Village Coalition Inc is a program to develop and nurture Afr…" at bounding box center [596, 178] width 1192 height 646
click at [240, 249] on html "$10m Heart of the Village Coalition Inc is a program to develop and nurture Afr…" at bounding box center [596, 178] width 1192 height 646
click at [240, 250] on html "$10m Heart of the Village Coalition Inc is a program to develop and nurture Afr…" at bounding box center [596, 178] width 1192 height 646
click at [227, 154] on button at bounding box center [224, 170] width 43 height 33
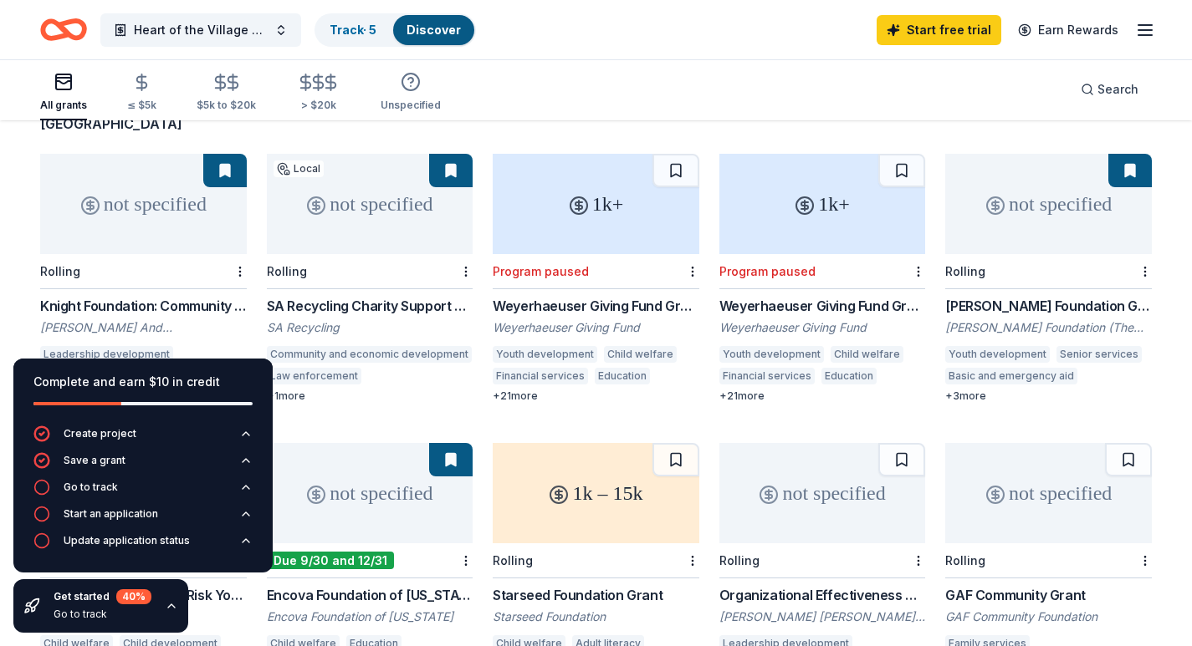
click at [181, 179] on div "not specified" at bounding box center [143, 204] width 207 height 100
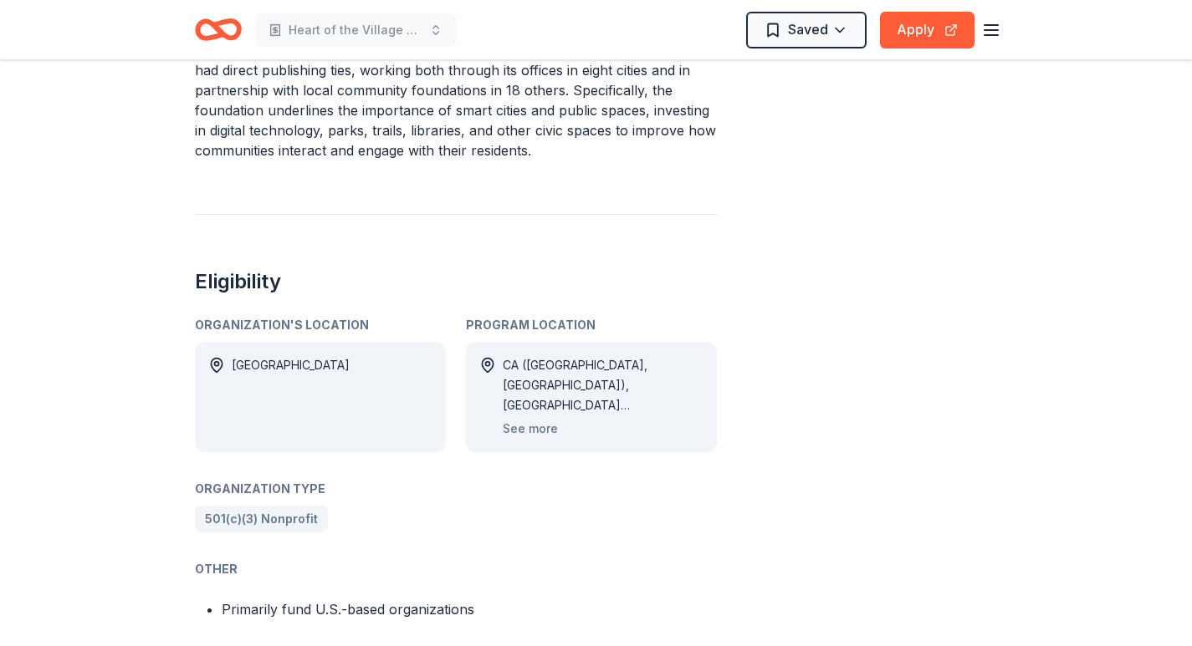
scroll to position [738, 0]
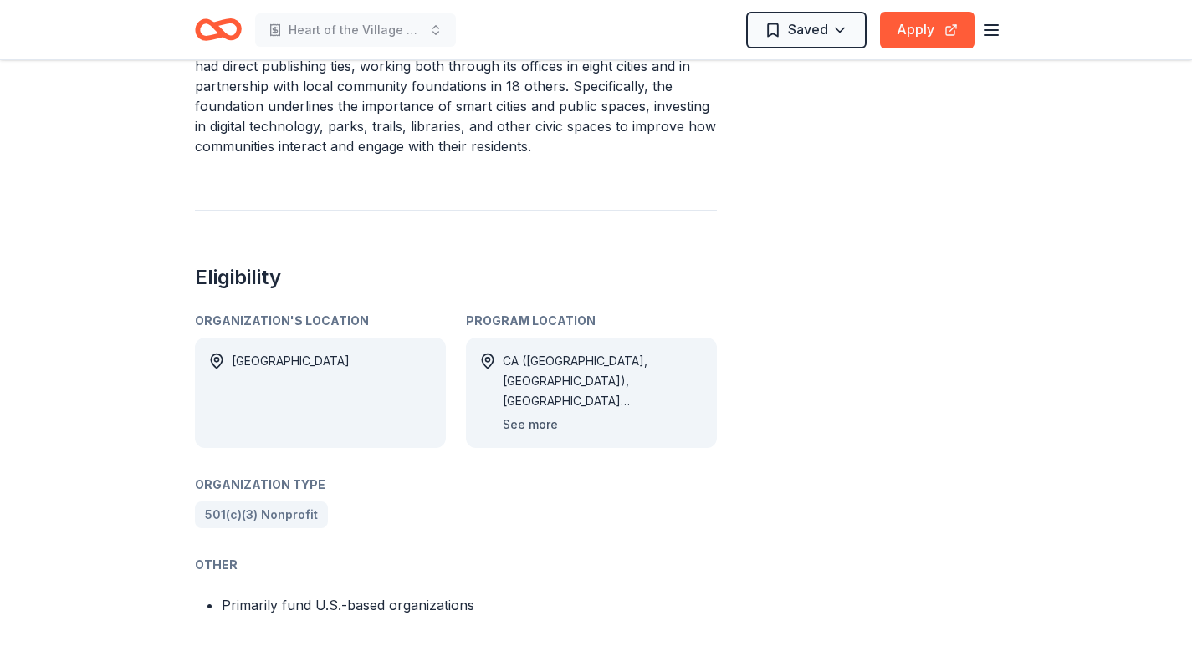
click at [541, 415] on button "See more" at bounding box center [530, 425] width 55 height 20
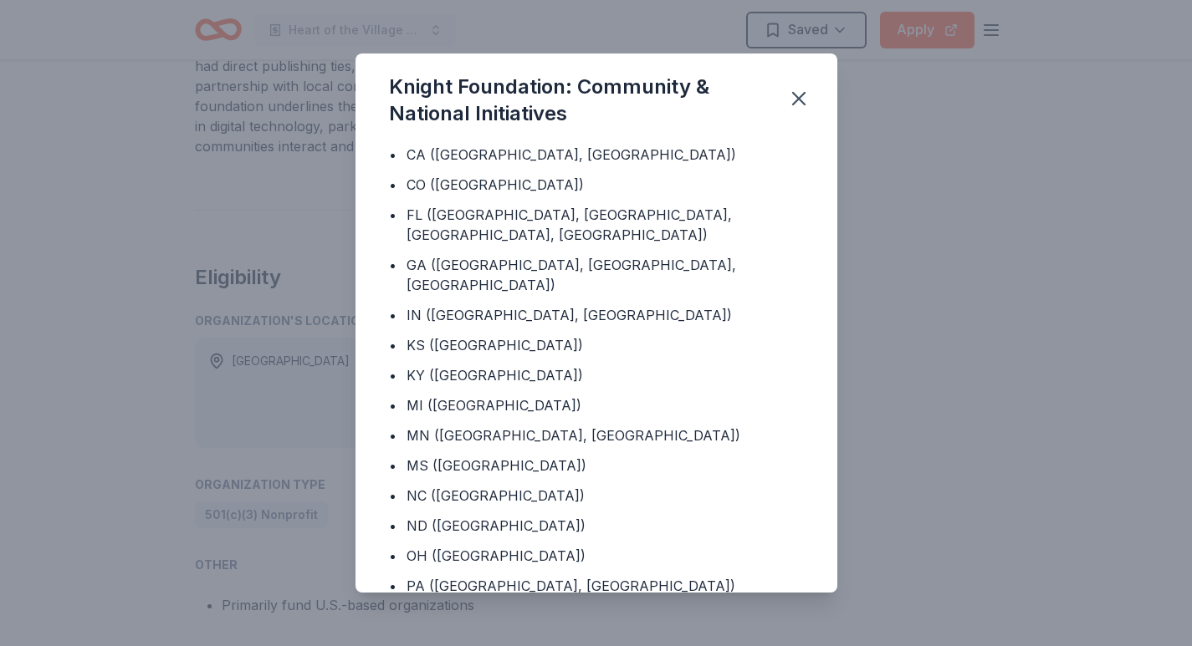
scroll to position [0, 0]
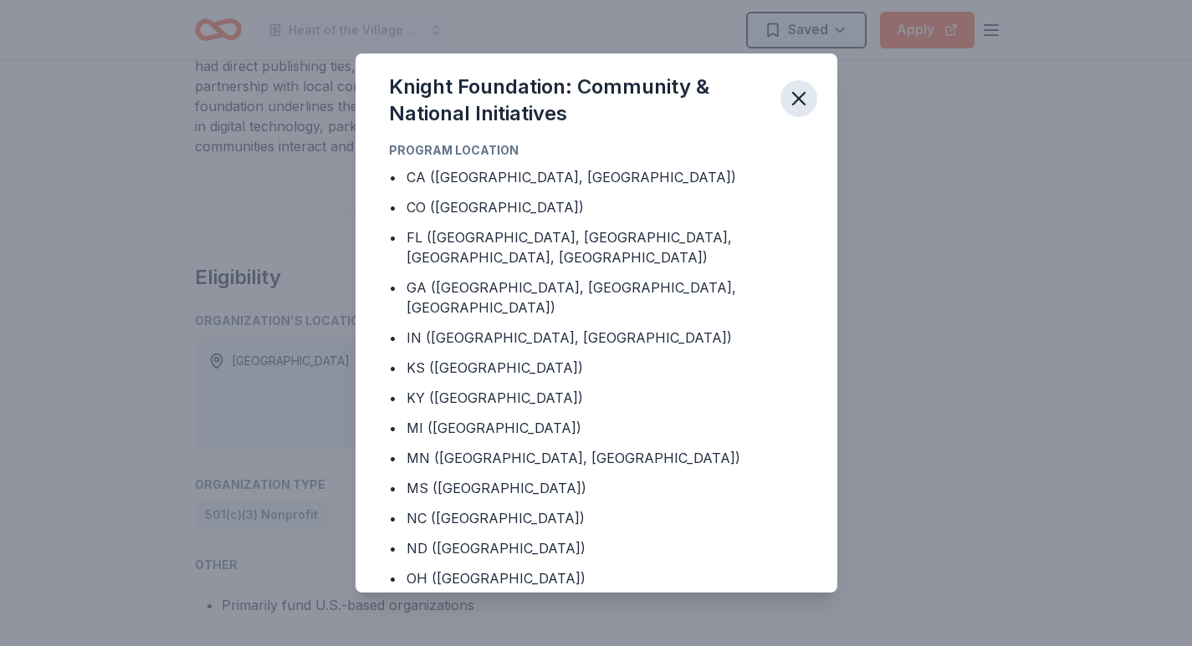
click at [799, 91] on icon "button" at bounding box center [798, 98] width 23 height 23
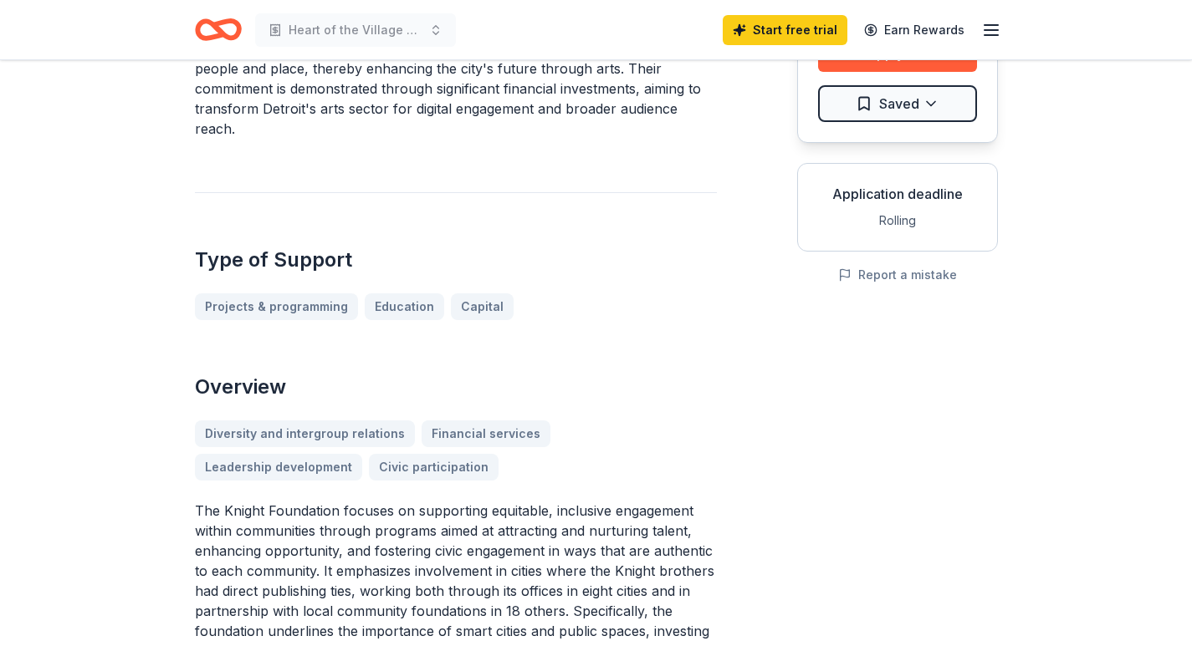
scroll to position [191, 0]
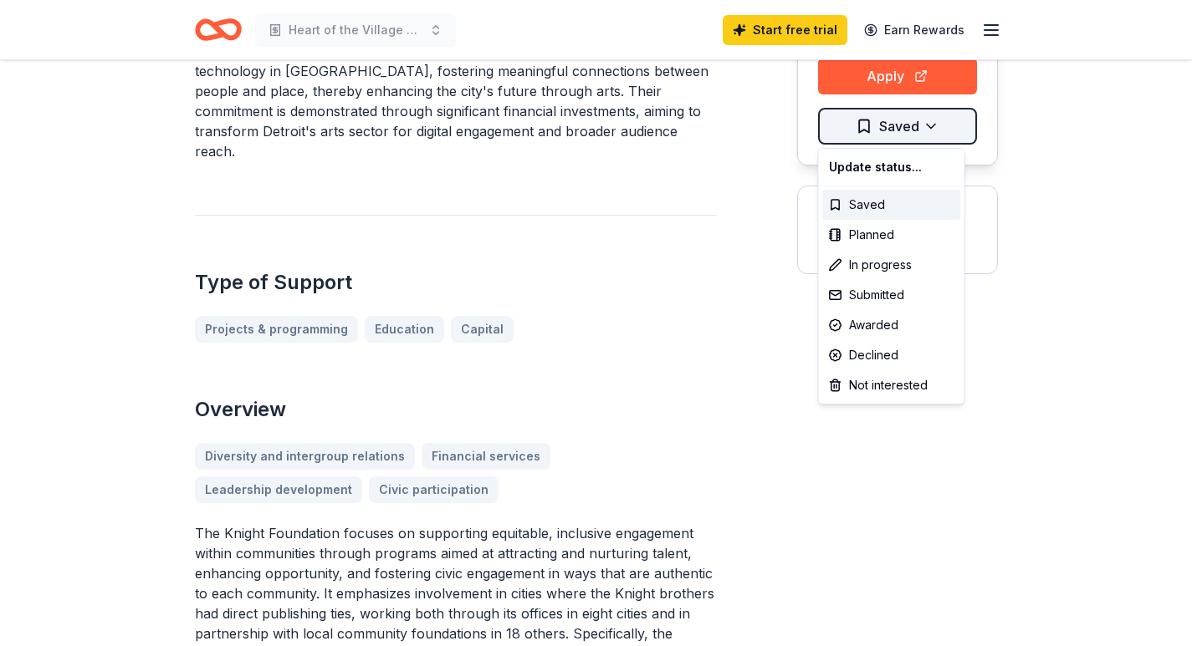
click at [908, 122] on html "Heart of the Village Coalition Inc is a program to develop and nurture African …" at bounding box center [596, 132] width 1192 height 646
click at [859, 201] on div "Saved" at bounding box center [891, 205] width 139 height 30
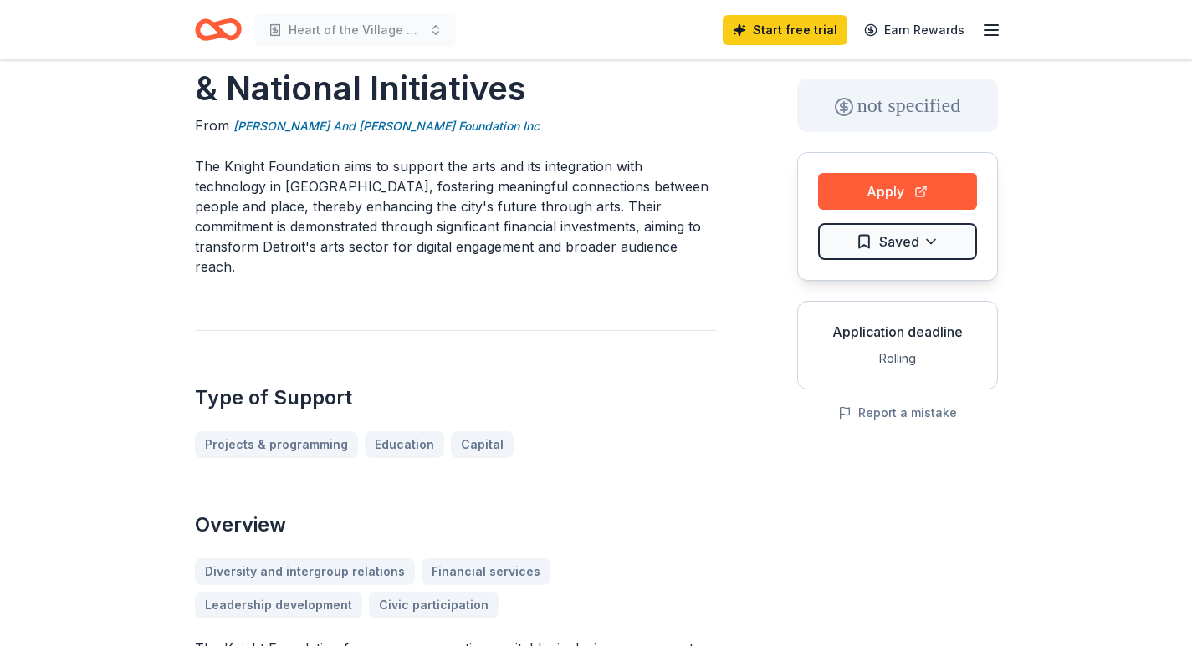
scroll to position [0, 0]
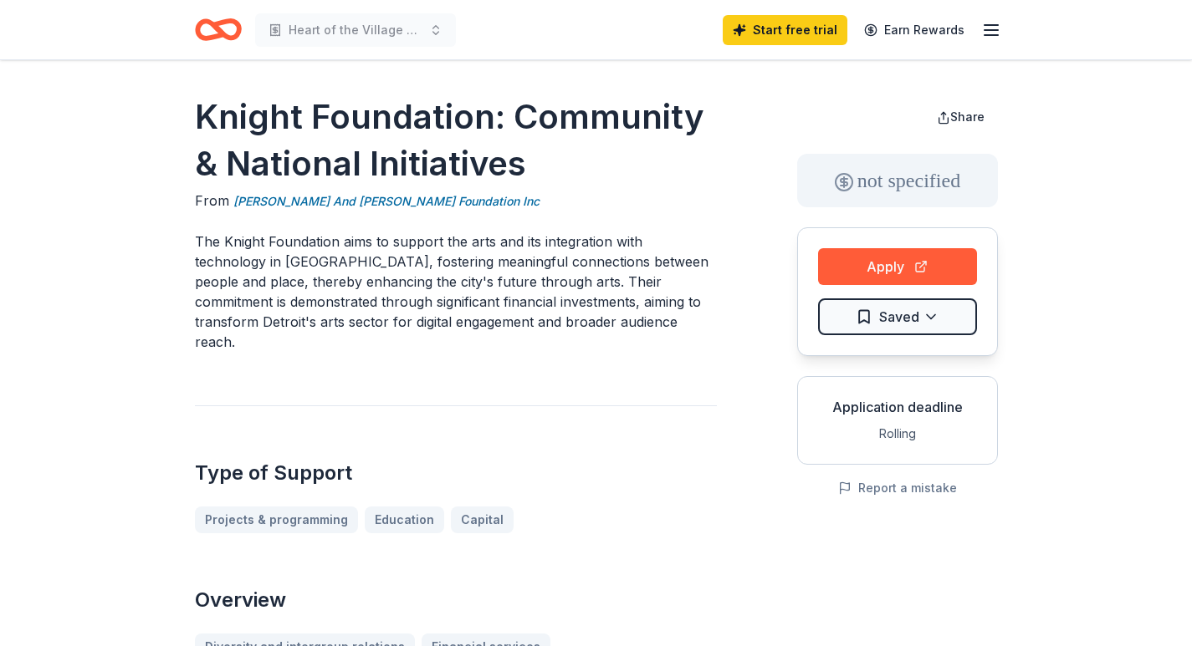
click at [986, 30] on line "button" at bounding box center [990, 30] width 13 height 0
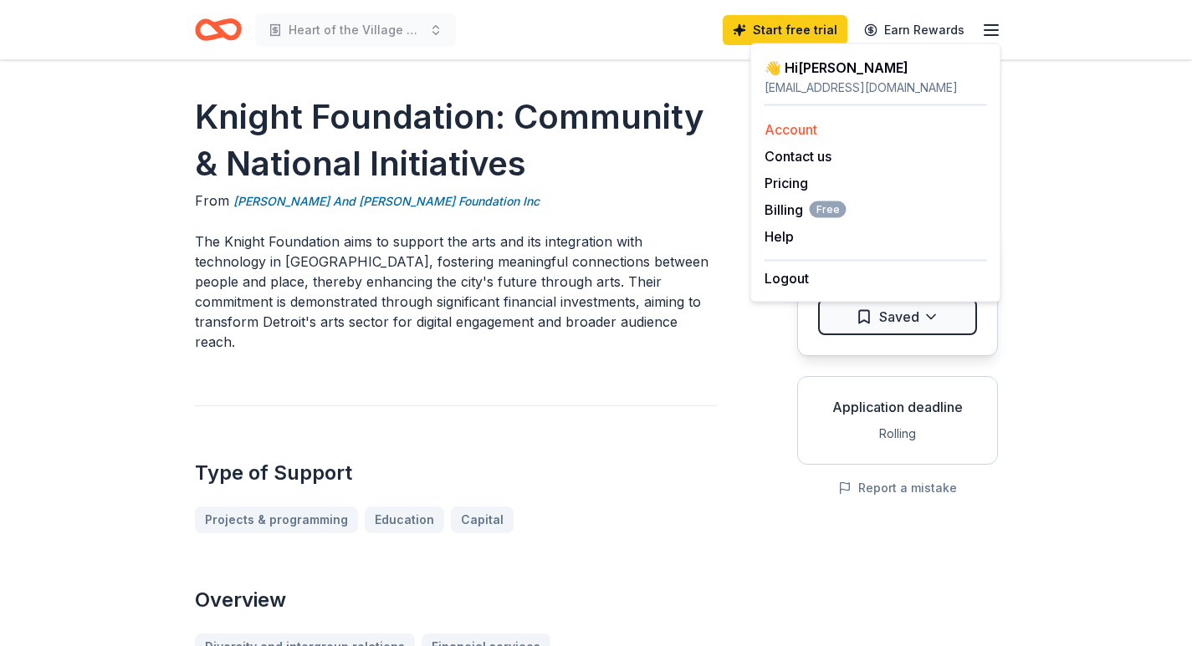
click at [803, 124] on link "Account" at bounding box center [790, 129] width 53 height 17
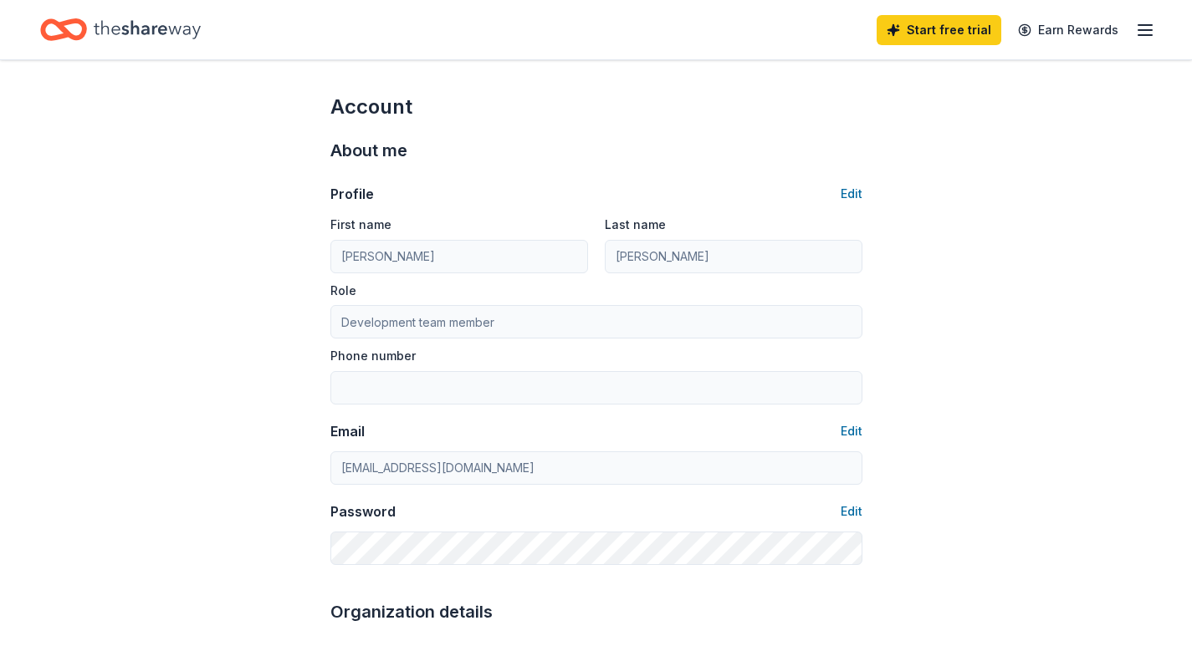
click at [1141, 27] on icon "button" at bounding box center [1145, 30] width 20 height 20
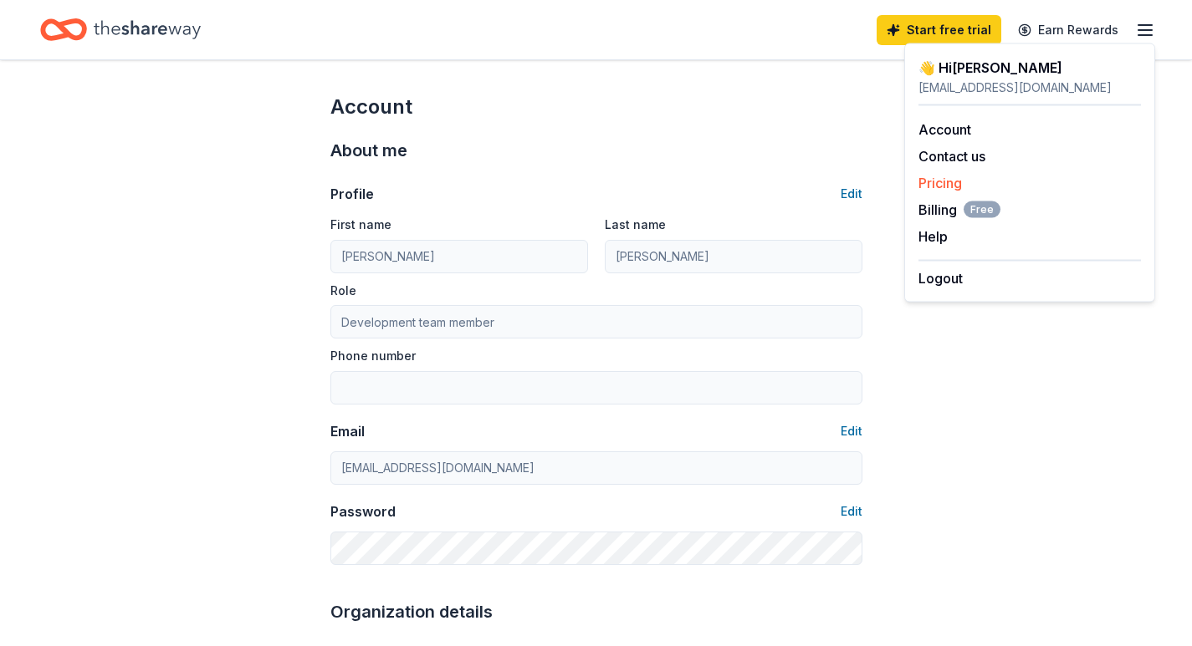
click at [949, 181] on link "Pricing" at bounding box center [939, 183] width 43 height 17
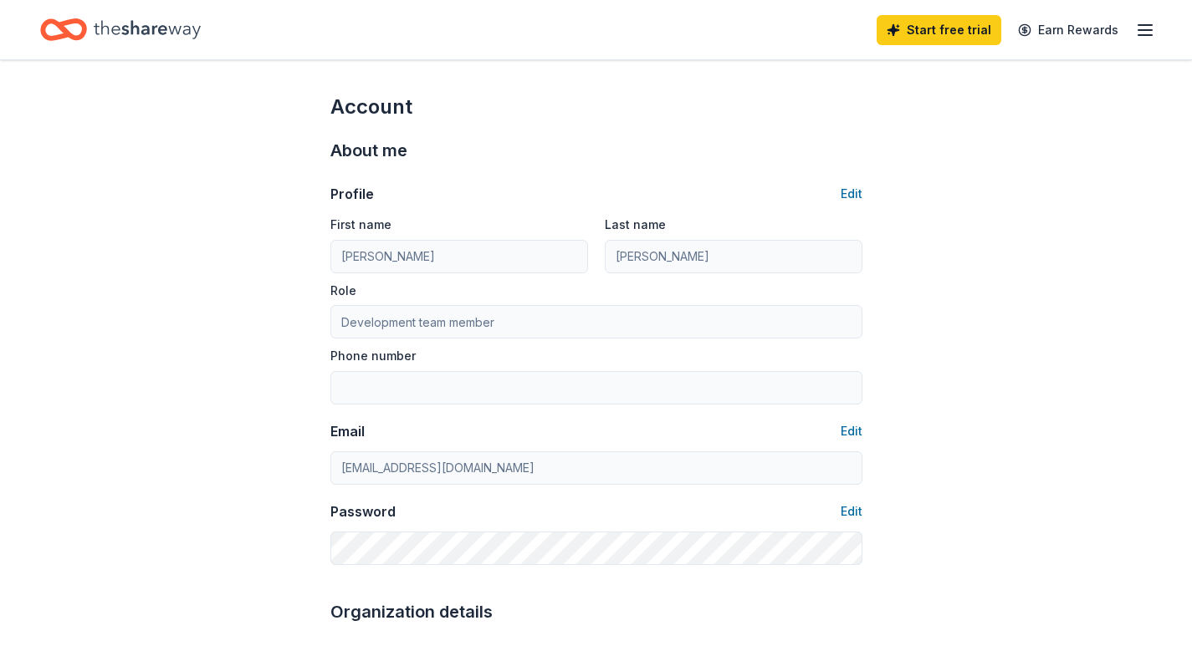
click at [1150, 32] on icon "button" at bounding box center [1145, 30] width 20 height 20
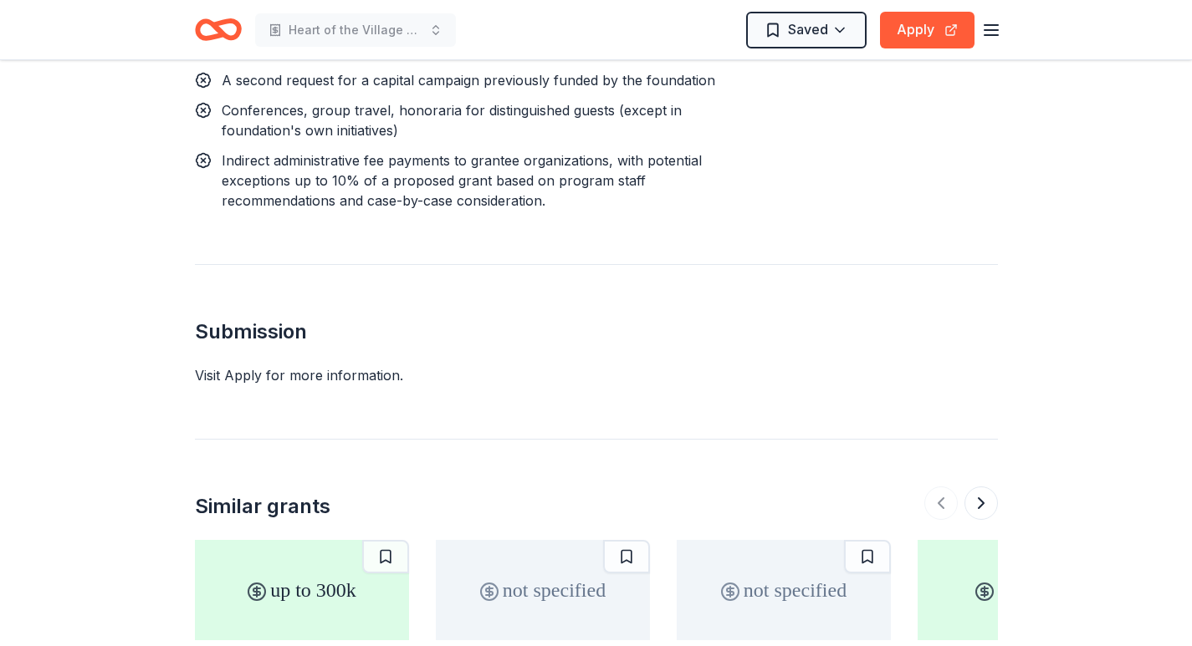
scroll to position [2076, 0]
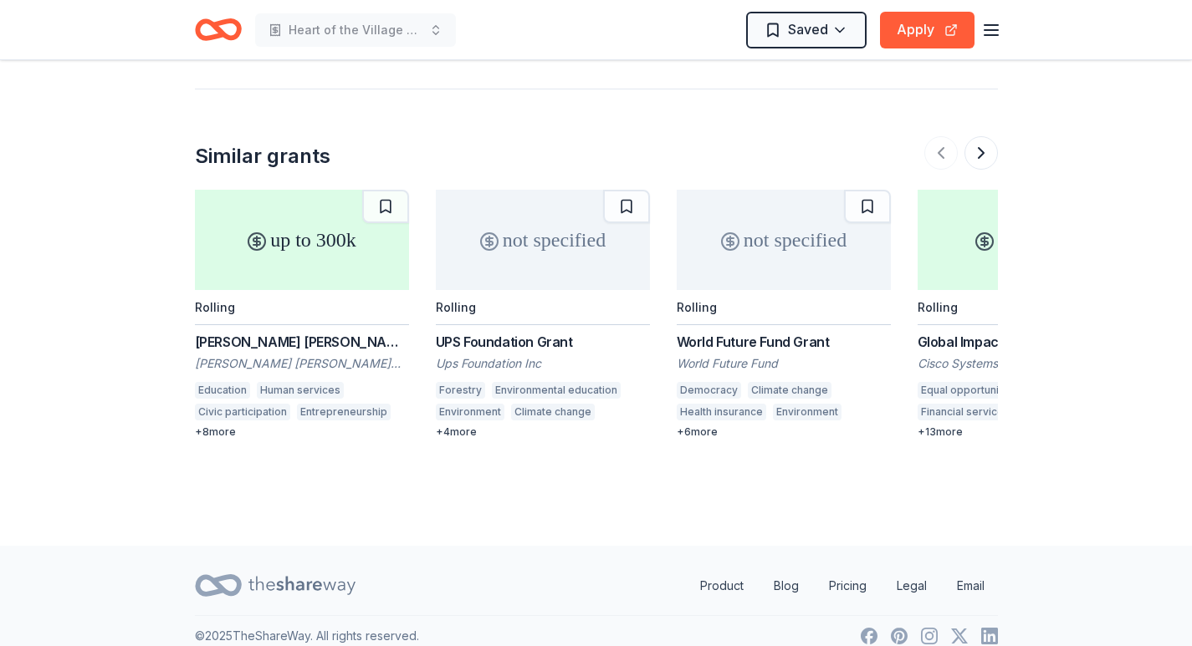
click at [455, 426] on div "+ 4 more" at bounding box center [543, 432] width 214 height 13
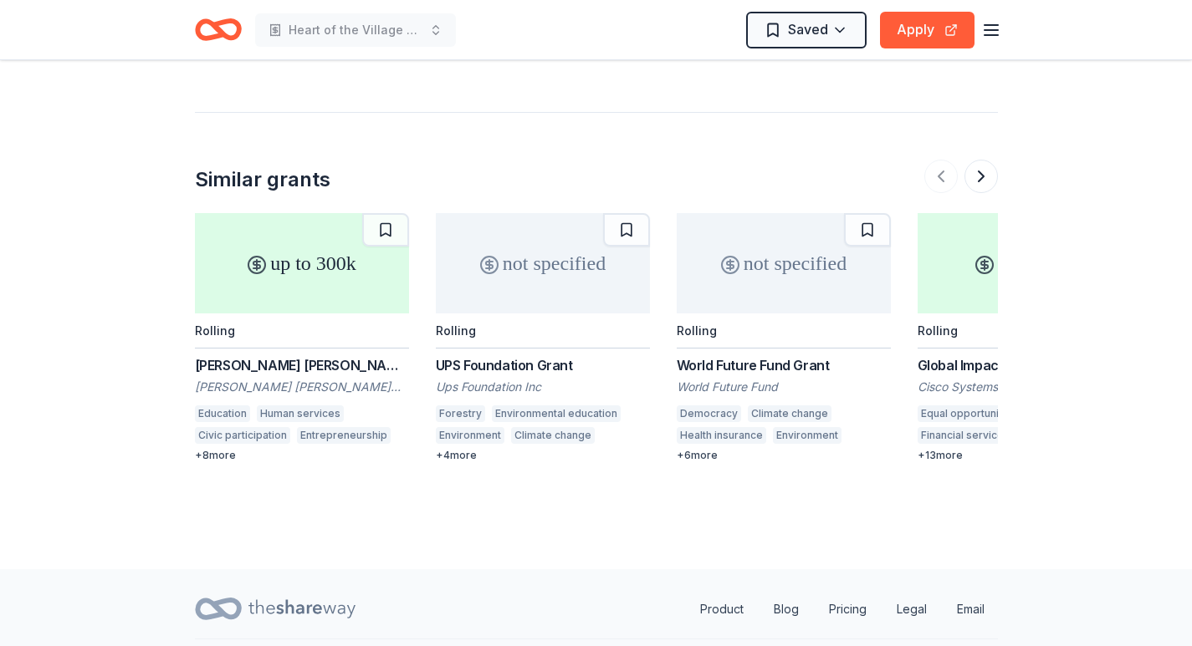
scroll to position [2100, 0]
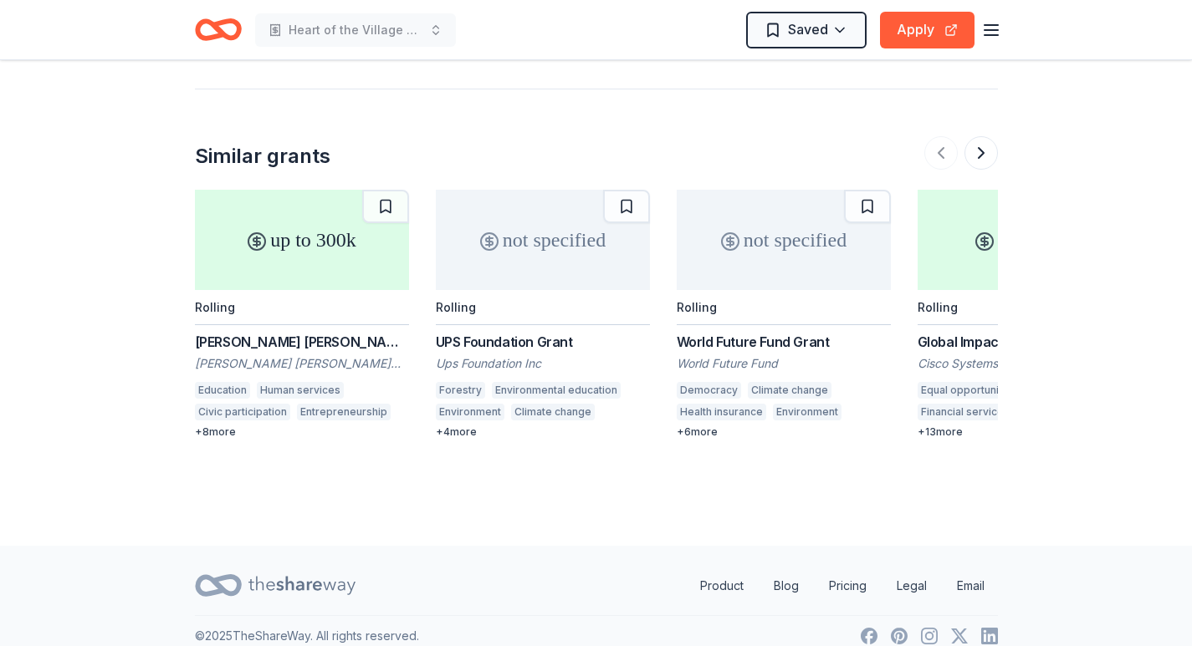
click at [226, 426] on div "+ 8 more" at bounding box center [302, 432] width 214 height 13
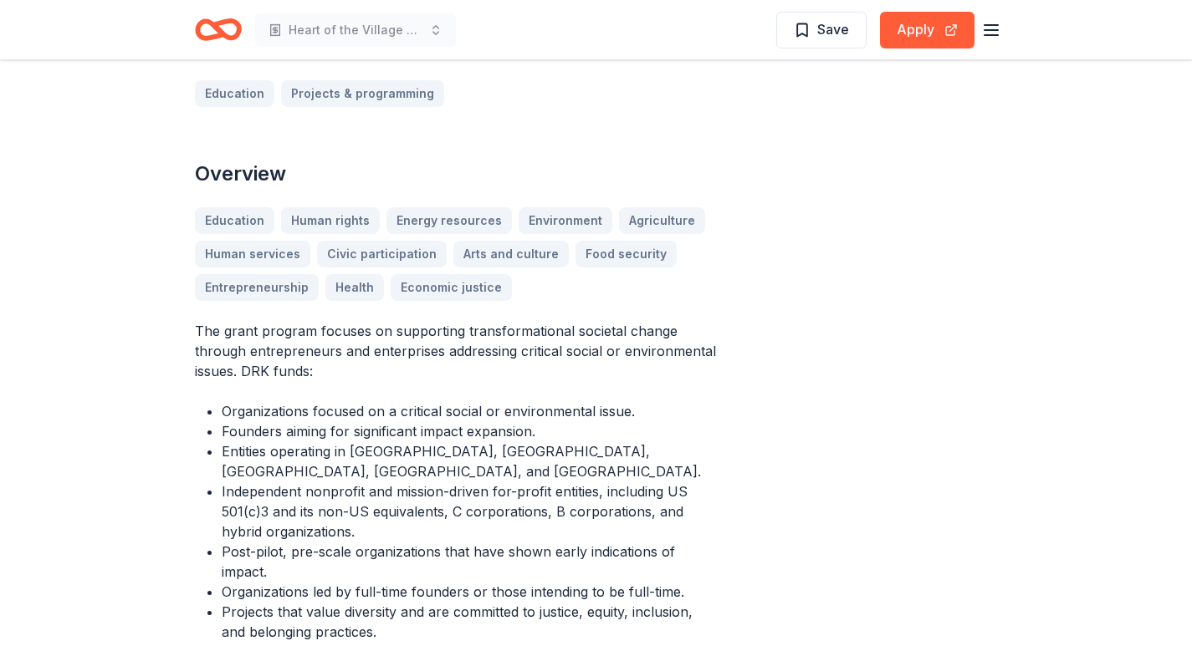
scroll to position [497, 0]
